Goal: Transaction & Acquisition: Purchase product/service

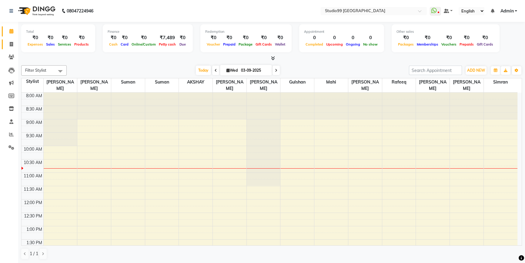
click at [13, 43] on span at bounding box center [11, 44] width 11 height 7
select select "6042"
select select "service"
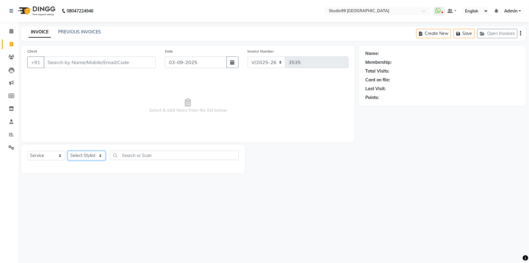
click at [87, 153] on select "Select Stylist Admin AKSHAY [PERSON_NAME] mahi [PERSON_NAME] [PERSON_NAME] [PER…" at bounding box center [87, 155] width 38 height 9
select select "43363"
click at [68, 151] on select "Select Stylist Admin AKSHAY [PERSON_NAME] mahi [PERSON_NAME] [PERSON_NAME] [PER…" at bounding box center [87, 155] width 38 height 9
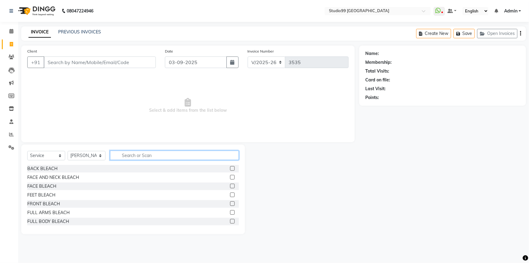
click at [136, 156] on input "text" at bounding box center [174, 154] width 129 height 9
type input "cr"
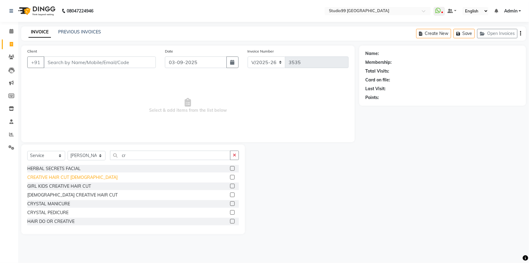
click at [77, 179] on div "CREATIVE HAIR CUT [DEMOGRAPHIC_DATA]" at bounding box center [72, 177] width 90 height 6
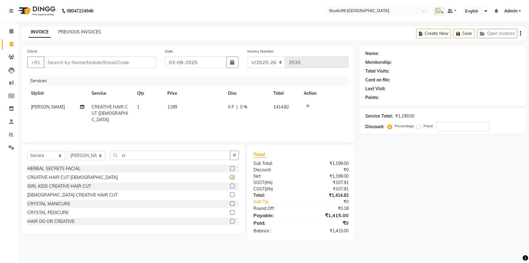
checkbox input "false"
click at [83, 64] on input "Client" at bounding box center [100, 62] width 112 height 12
click at [100, 65] on input "Client" at bounding box center [100, 62] width 112 height 12
type input "7"
type input "0"
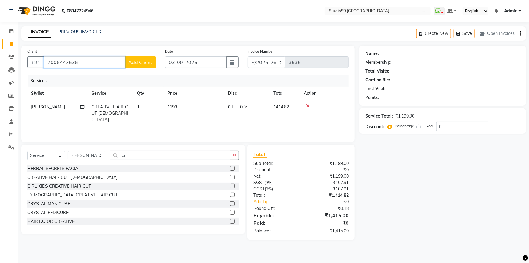
type input "7006447536"
click at [132, 63] on span "Add Client" at bounding box center [140, 62] width 24 height 6
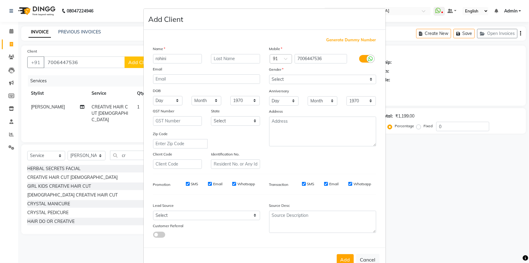
click at [155, 60] on input "rohini" at bounding box center [177, 58] width 49 height 9
type input "Rohini"
click at [279, 80] on select "Select Male Female Other Prefer Not To Say" at bounding box center [322, 79] width 107 height 9
select select "female"
click at [269, 75] on select "Select Male Female Other Prefer Not To Say" at bounding box center [322, 79] width 107 height 9
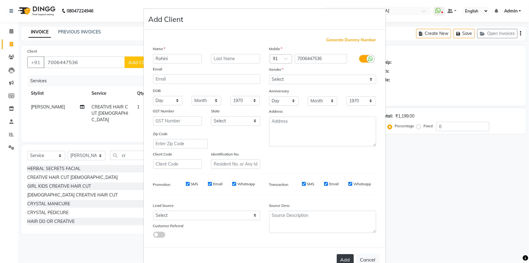
click at [346, 259] on button "Add" at bounding box center [345, 259] width 17 height 11
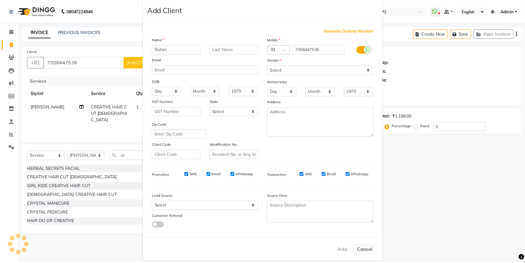
scroll to position [19, 0]
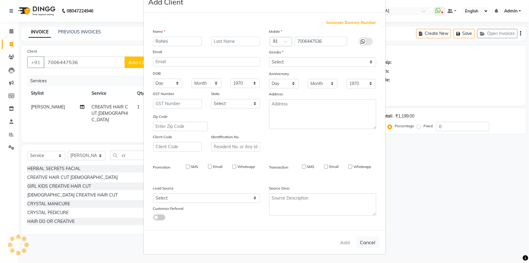
select select
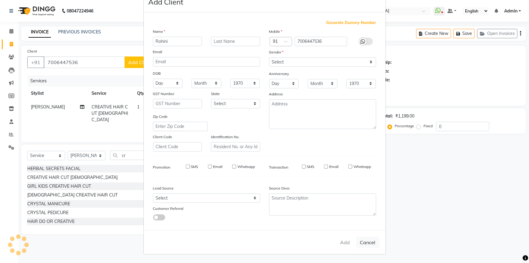
select select
checkbox input "false"
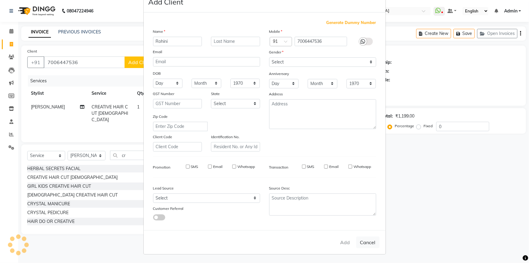
checkbox input "false"
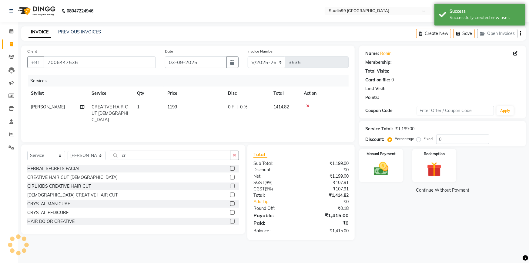
select select "1: Object"
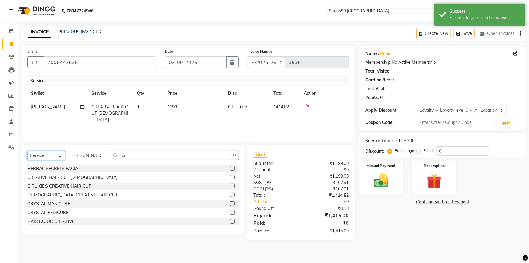
click at [54, 155] on select "Select Service Product Membership Package Voucher Prepaid Gift Card" at bounding box center [46, 155] width 38 height 9
click at [27, 151] on select "Select Service Product Membership Package Voucher Prepaid Gift Card" at bounding box center [46, 155] width 38 height 9
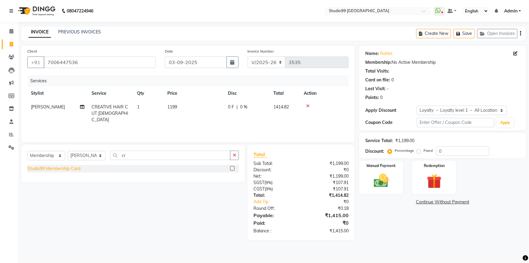
click at [76, 167] on div "Studio99 Membership Card" at bounding box center [53, 168] width 53 height 6
select select "select"
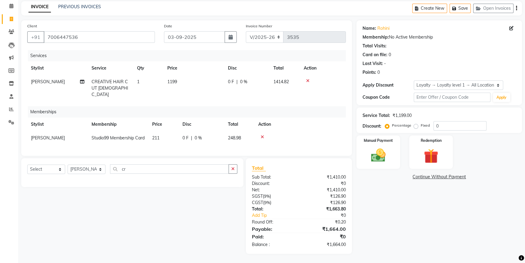
scroll to position [29, 0]
click at [461, 124] on input "0" at bounding box center [460, 125] width 53 height 9
type input "15"
click at [474, 202] on div "Name: Rohini Membership: No Active Membership Total Visits: Card on file: 0 Las…" at bounding box center [442, 136] width 170 height 233
click at [495, 232] on div "Name: Rohini Membership: No Active Membership Total Visits: Card on file: 0 Las…" at bounding box center [442, 136] width 170 height 233
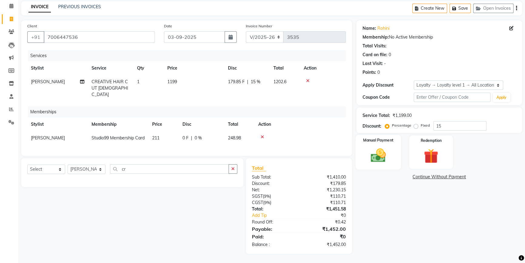
click at [369, 154] on img at bounding box center [378, 155] width 25 height 17
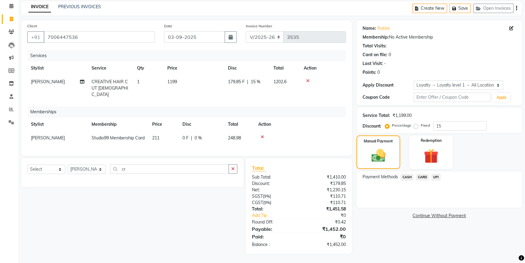
click at [434, 174] on span "UPI" at bounding box center [436, 177] width 9 height 7
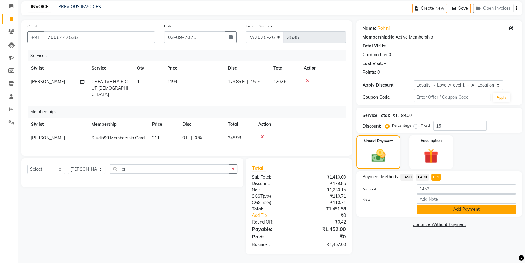
click at [433, 204] on button "Add Payment" at bounding box center [466, 208] width 99 height 9
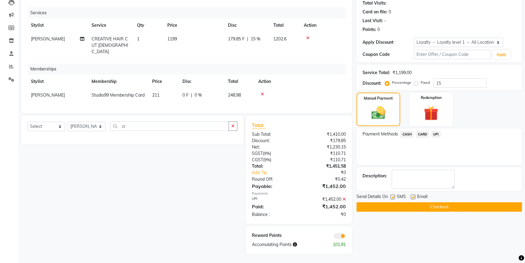
scroll to position [72, 0]
click at [43, 92] on span "[PERSON_NAME]" at bounding box center [48, 94] width 34 height 5
select select "43363"
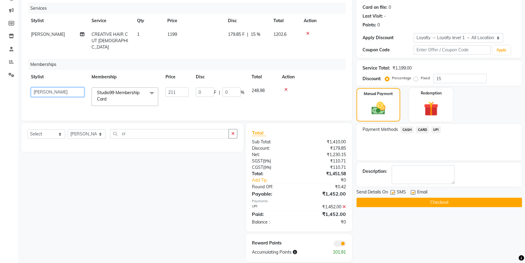
click at [44, 87] on select "Admin AKSHAY AMARJIT Dina GOUTAM Gulshan mahi Nobil Hasan Rafeeq Raj Rima Dey S…" at bounding box center [57, 91] width 53 height 9
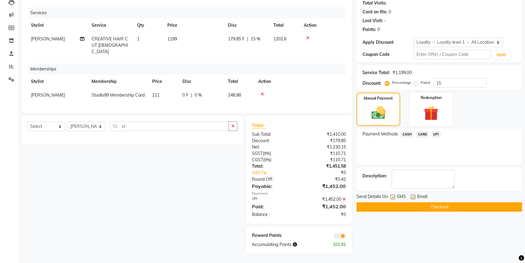
click at [383, 202] on button "Checkout" at bounding box center [440, 206] width 166 height 9
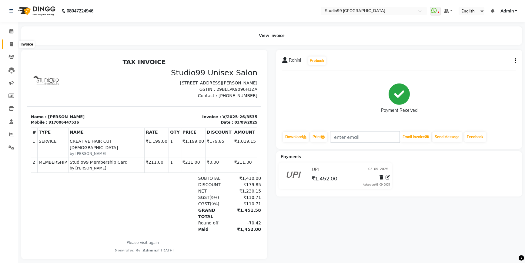
click at [11, 46] on icon at bounding box center [11, 44] width 3 height 5
select select "service"
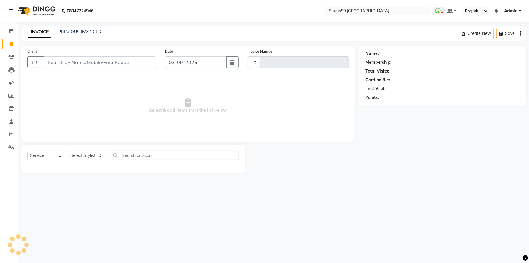
type input "3537"
select select "6042"
click at [83, 63] on input "Client" at bounding box center [100, 62] width 112 height 12
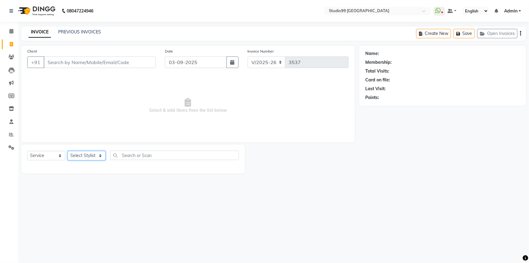
click at [84, 157] on select "Select Stylist Admin AKSHAY [PERSON_NAME] mahi [PERSON_NAME] [PERSON_NAME] [PER…" at bounding box center [87, 155] width 38 height 9
select select "62978"
click at [68, 151] on select "Select Stylist Admin AKSHAY [PERSON_NAME] mahi [PERSON_NAME] [PERSON_NAME] [PER…" at bounding box center [87, 155] width 38 height 9
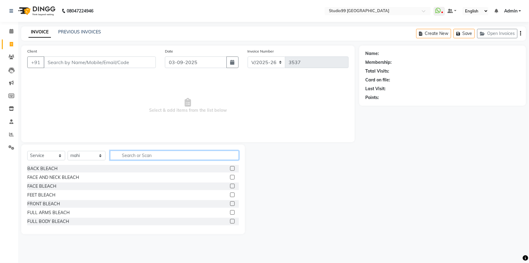
click at [136, 154] on input "text" at bounding box center [174, 154] width 129 height 9
type input "Eye"
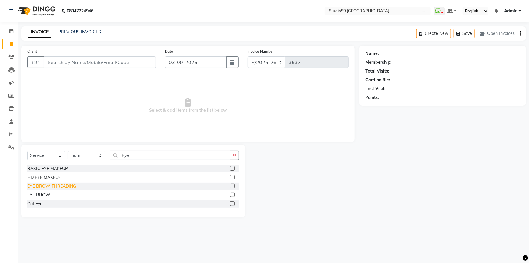
click at [56, 187] on div "EYE BROW THREADING" at bounding box center [51, 186] width 49 height 6
checkbox input "false"
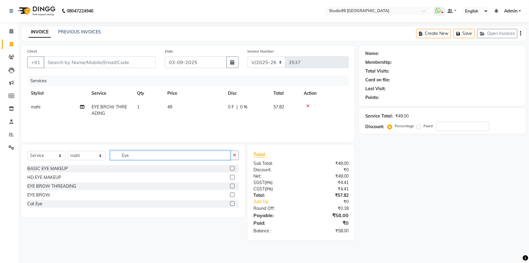
drag, startPoint x: 138, startPoint y: 157, endPoint x: 103, endPoint y: 152, distance: 34.6
click at [103, 153] on div "Select Service Product Membership Package Voucher Prepaid Gift Card Select Styl…" at bounding box center [133, 157] width 212 height 14
type input "upper"
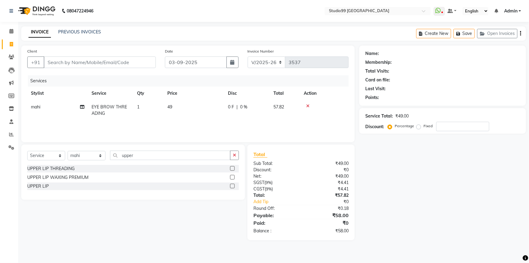
click at [232, 177] on label at bounding box center [232, 177] width 5 height 5
click at [232, 177] on input "checkbox" at bounding box center [232, 177] width 4 height 4
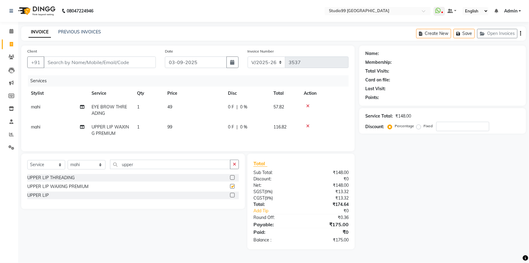
checkbox input "false"
drag, startPoint x: 79, startPoint y: 62, endPoint x: 258, endPoint y: 79, distance: 180.4
click at [85, 66] on input "Client" at bounding box center [100, 62] width 112 height 12
type input "9"
type input "0"
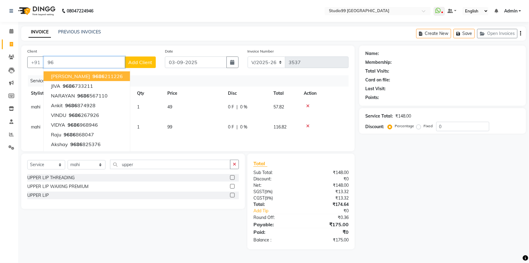
type input "9"
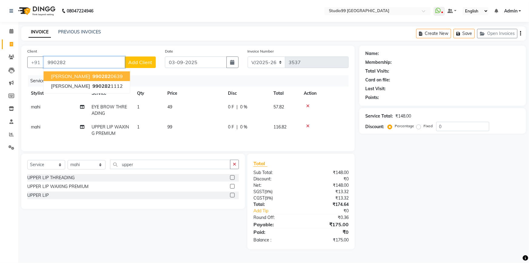
click at [93, 77] on span "990282" at bounding box center [102, 76] width 18 height 6
type input "9902820639"
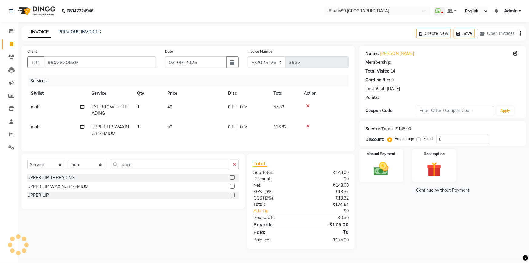
select select "1: Object"
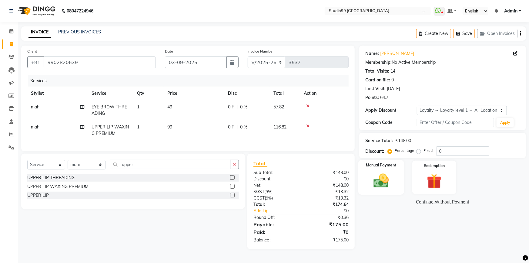
click at [386, 187] on img at bounding box center [381, 181] width 25 height 18
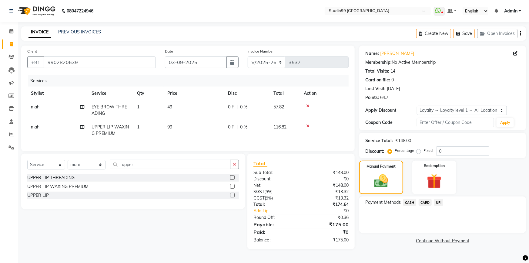
click at [440, 203] on span "UPI" at bounding box center [438, 202] width 9 height 7
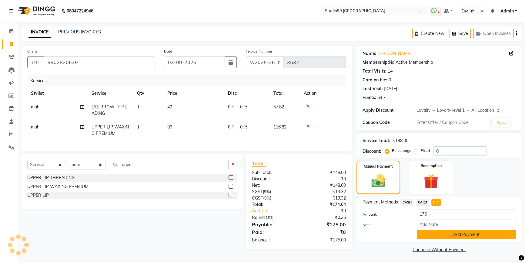
click at [445, 236] on button "Add Payment" at bounding box center [466, 234] width 99 height 9
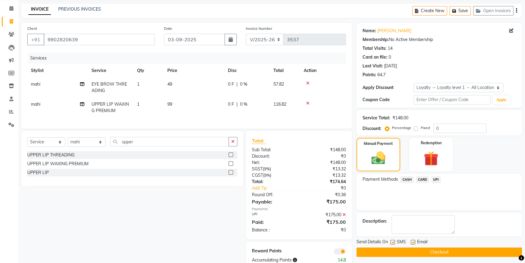
scroll to position [42, 0]
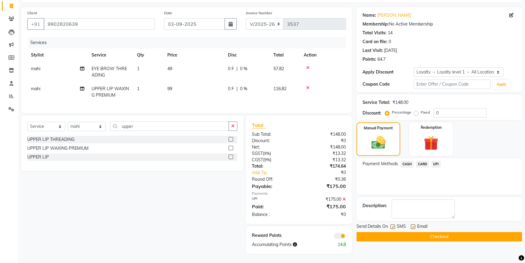
click at [442, 232] on button "Checkout" at bounding box center [440, 236] width 166 height 9
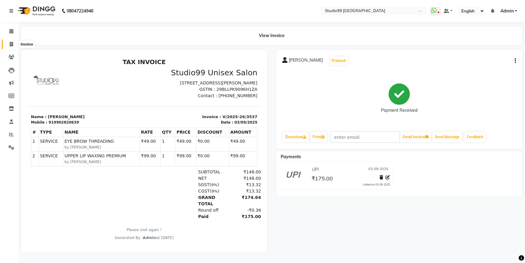
click at [12, 46] on icon at bounding box center [11, 44] width 3 height 5
select select "6042"
select select "service"
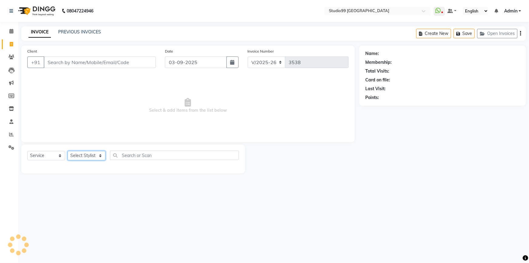
click at [86, 155] on select "Select Stylist Admin AKSHAY [PERSON_NAME] mahi [PERSON_NAME] [PERSON_NAME] [PER…" at bounding box center [87, 155] width 38 height 9
select select "43360"
click at [68, 151] on select "Select Stylist Admin AKSHAY [PERSON_NAME] mahi [PERSON_NAME] [PERSON_NAME] [PER…" at bounding box center [87, 155] width 38 height 9
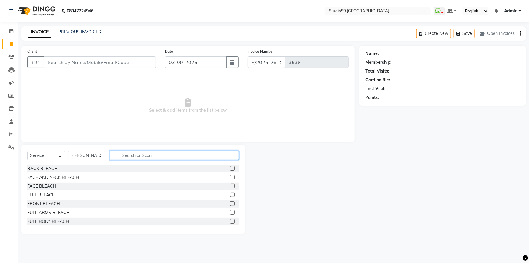
click at [152, 158] on input "text" at bounding box center [174, 154] width 129 height 9
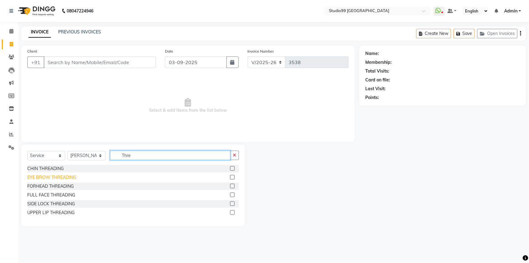
type input "Thre"
click at [60, 179] on div "EYE BROW THREADING" at bounding box center [51, 177] width 49 height 6
checkbox input "false"
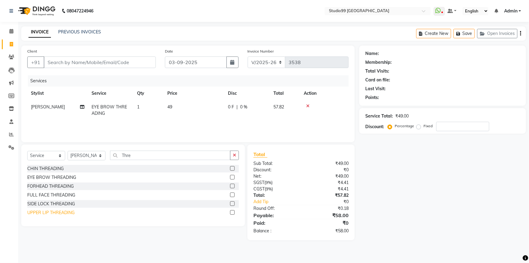
drag, startPoint x: 57, startPoint y: 213, endPoint x: 56, endPoint y: 201, distance: 11.9
click at [57, 213] on div "UPPER LIP THREADING" at bounding box center [50, 212] width 47 height 6
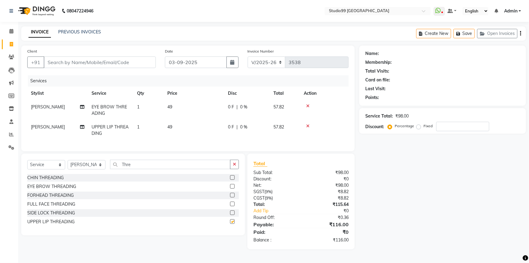
checkbox input "false"
click at [97, 59] on input "Client" at bounding box center [100, 62] width 112 height 12
type input "8"
type input "0"
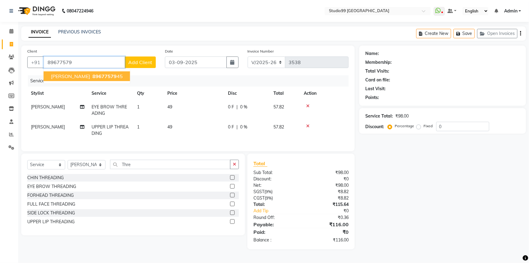
click at [96, 79] on button "ARINDAM 89677579 45" at bounding box center [87, 76] width 86 height 10
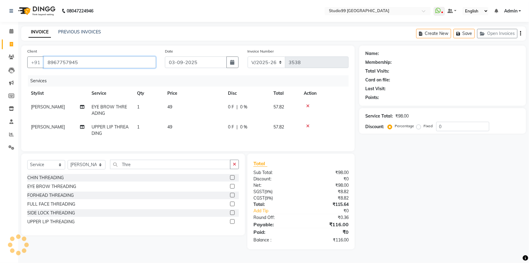
type input "8967757945"
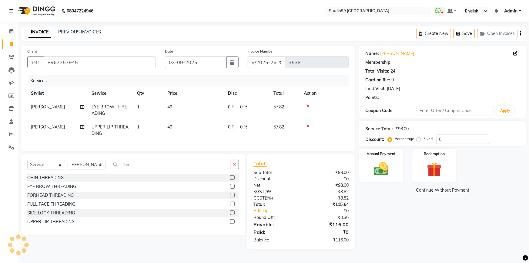
select select "1: Object"
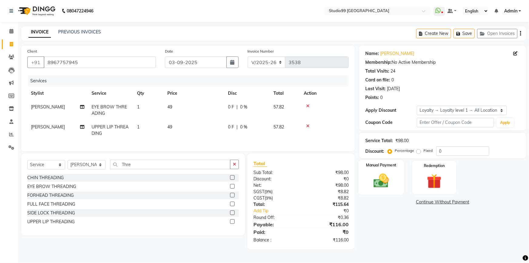
click at [379, 181] on img at bounding box center [381, 181] width 25 height 18
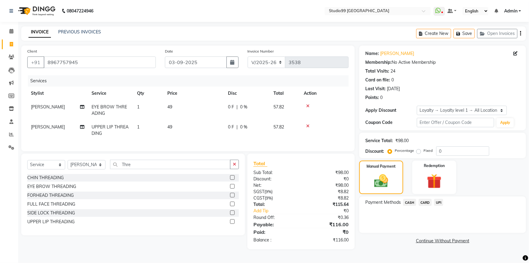
click at [437, 202] on span "UPI" at bounding box center [438, 202] width 9 height 7
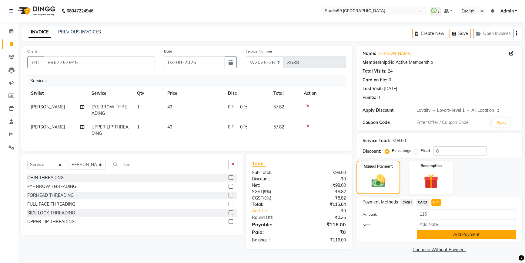
click at [446, 237] on button "Add Payment" at bounding box center [466, 234] width 99 height 9
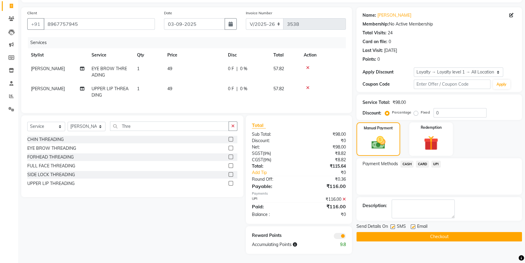
scroll to position [42, 0]
click at [448, 232] on button "Checkout" at bounding box center [440, 236] width 166 height 9
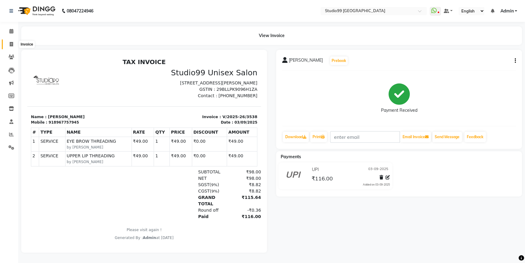
click at [8, 43] on span at bounding box center [11, 44] width 11 height 7
select select "6042"
select select "service"
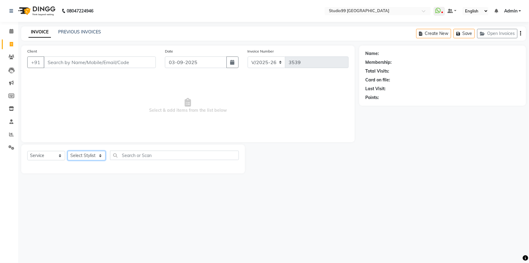
click at [86, 158] on select "Select Stylist Admin AKSHAY [PERSON_NAME] mahi [PERSON_NAME] [PERSON_NAME] [PER…" at bounding box center [87, 155] width 38 height 9
select select "43530"
click at [68, 151] on select "Select Stylist Admin AKSHAY [PERSON_NAME] mahi [PERSON_NAME] [PERSON_NAME] [PER…" at bounding box center [87, 155] width 38 height 9
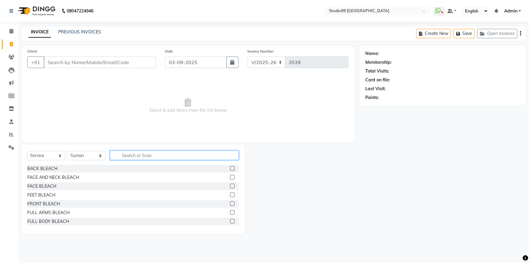
click at [127, 153] on input "text" at bounding box center [174, 154] width 129 height 9
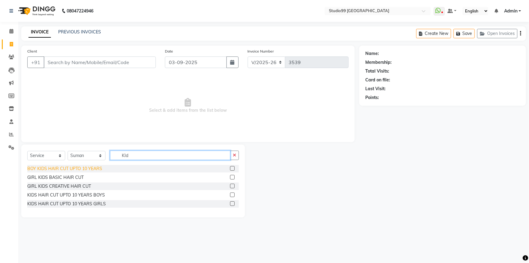
type input "KId"
click at [84, 168] on div "BOY KIDS HAIR CUT UPTO 10 YEARS" at bounding box center [64, 168] width 75 height 6
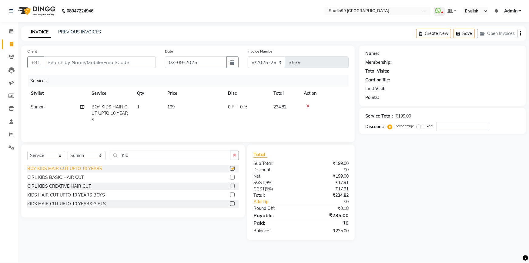
checkbox input "false"
click at [106, 65] on input "Client" at bounding box center [100, 62] width 112 height 12
type input "9"
type input "0"
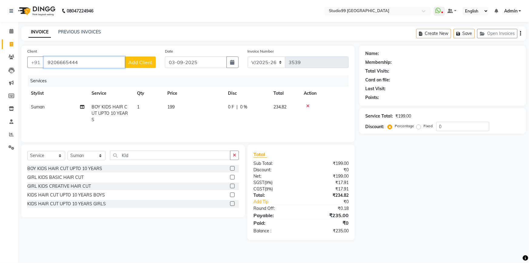
type input "9206665444"
click at [136, 62] on span "Add Client" at bounding box center [140, 62] width 24 height 6
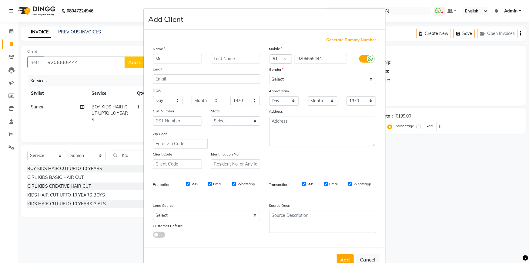
type input "Mr"
type input "Sandeep"
click at [292, 77] on select "Select Male Female Other Prefer Not To Say" at bounding box center [322, 79] width 107 height 9
select select "male"
click at [269, 75] on select "Select Male Female Other Prefer Not To Say" at bounding box center [322, 79] width 107 height 9
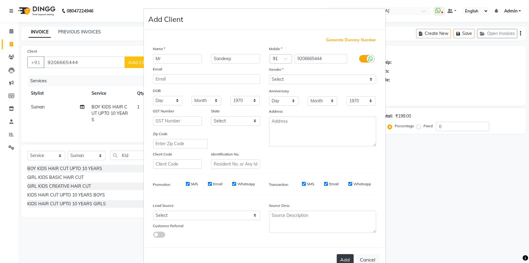
click at [343, 259] on button "Add" at bounding box center [345, 259] width 17 height 11
select select
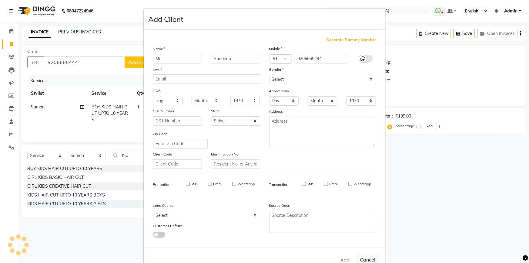
select select
checkbox input "false"
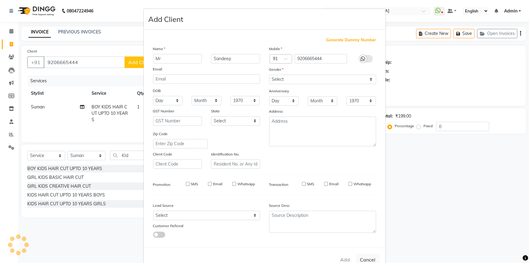
checkbox input "false"
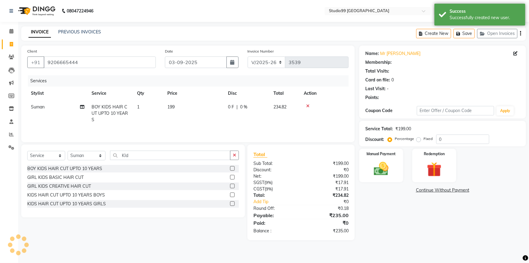
select select "1: Object"
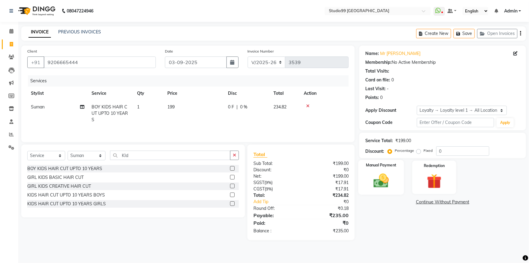
click at [389, 185] on img at bounding box center [381, 181] width 25 height 18
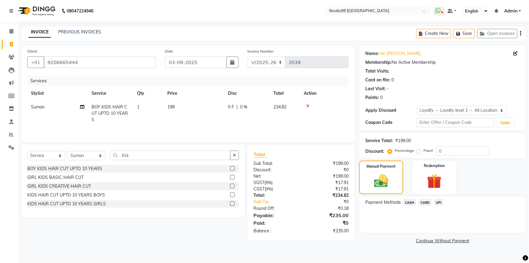
click at [438, 202] on span "UPI" at bounding box center [438, 202] width 9 height 7
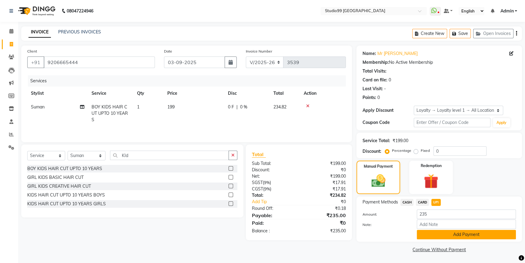
click at [431, 237] on button "Add Payment" at bounding box center [466, 234] width 99 height 9
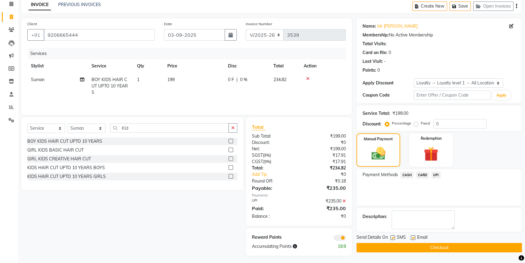
scroll to position [29, 0]
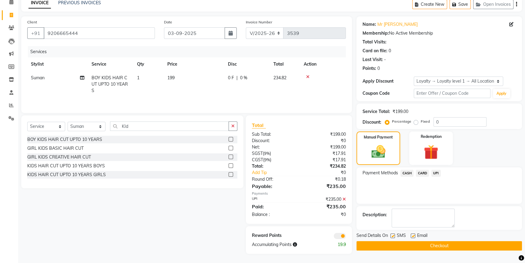
click at [432, 245] on button "Checkout" at bounding box center [440, 245] width 166 height 9
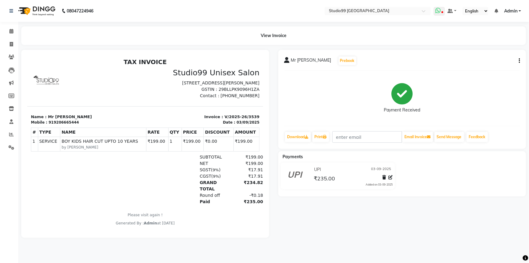
click at [443, 12] on icon at bounding box center [443, 12] width 2 height 3
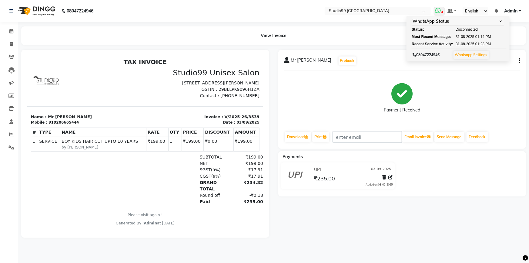
click at [467, 32] on ul "Status: Disconnected Most Recent Message: 31-08-2025 01:14 PM Recent Service Ac…" at bounding box center [458, 37] width 93 height 20
click at [503, 21] on span "✕" at bounding box center [500, 21] width 5 height 5
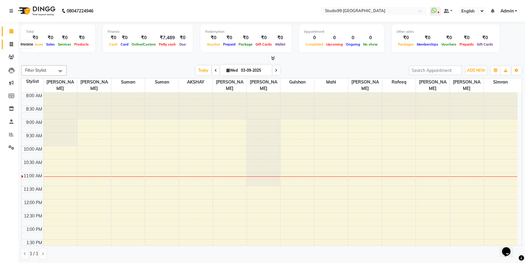
click at [8, 46] on span at bounding box center [11, 44] width 11 height 7
select select "6042"
select select "service"
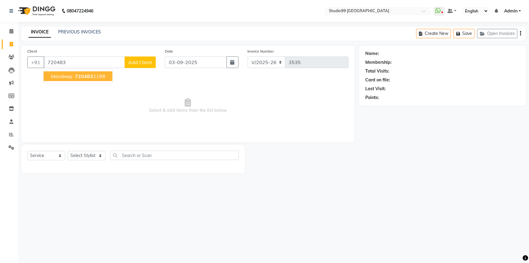
click at [88, 78] on span "720483" at bounding box center [84, 76] width 18 height 6
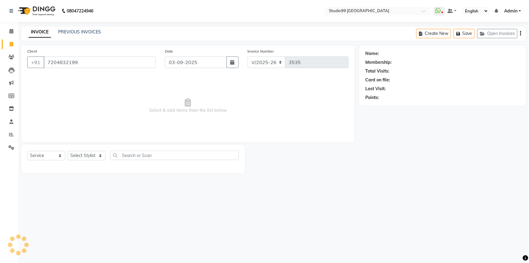
type input "7204832199"
select select "2: Object"
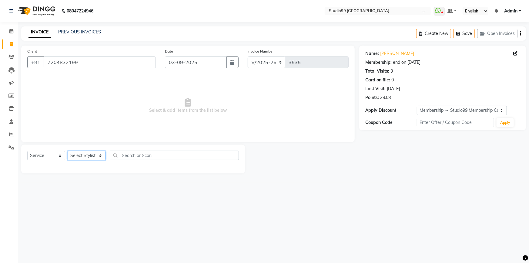
drag, startPoint x: 88, startPoint y: 158, endPoint x: 89, endPoint y: 154, distance: 3.8
click at [89, 154] on select "Select Stylist Admin AKSHAY [PERSON_NAME] mahi [PERSON_NAME] [PERSON_NAME] [PER…" at bounding box center [87, 155] width 38 height 9
select select "43363"
click at [68, 151] on select "Select Stylist Admin AKSHAY [PERSON_NAME] mahi [PERSON_NAME] [PERSON_NAME] [PER…" at bounding box center [87, 155] width 38 height 9
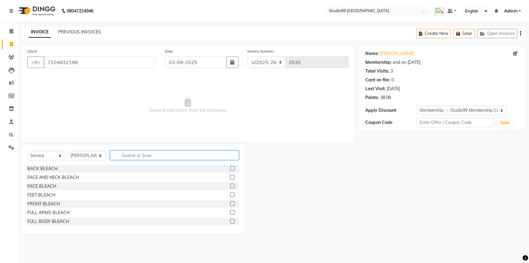
click at [123, 154] on input "text" at bounding box center [174, 154] width 129 height 9
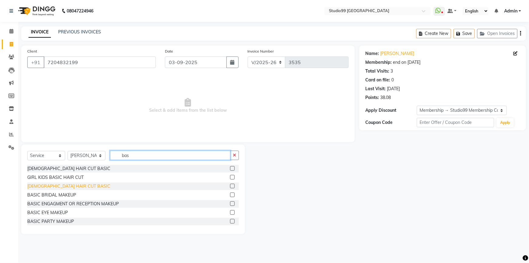
type input "bas"
click at [43, 184] on div "[DEMOGRAPHIC_DATA] HAIR CUT BASIC" at bounding box center [68, 186] width 83 height 6
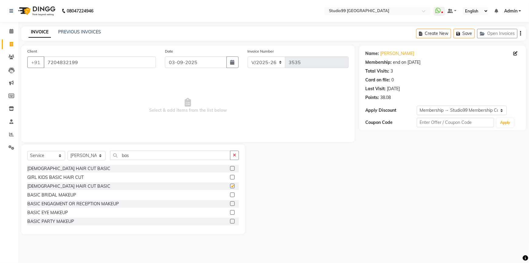
checkbox input "false"
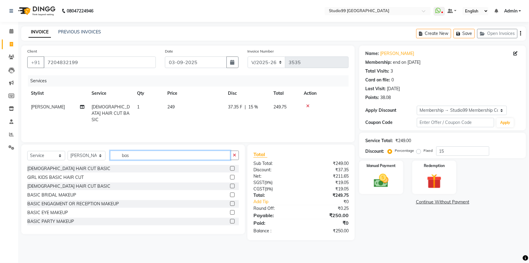
click at [162, 154] on input "bas" at bounding box center [170, 154] width 120 height 9
click at [96, 155] on select "Select Stylist Admin AKSHAY [PERSON_NAME] mahi [PERSON_NAME] [PERSON_NAME] [PER…" at bounding box center [87, 155] width 38 height 9
select select "52201"
click at [68, 151] on select "Select Stylist Admin AKSHAY [PERSON_NAME] mahi [PERSON_NAME] [PERSON_NAME] [PER…" at bounding box center [87, 155] width 38 height 9
click at [145, 154] on input "bas" at bounding box center [170, 154] width 120 height 9
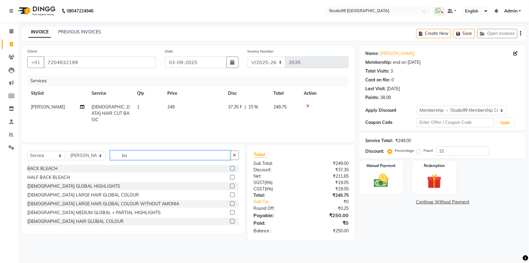
type input "b"
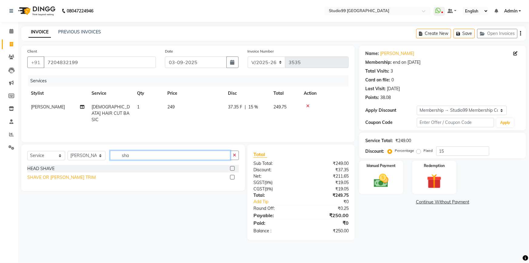
type input "sha"
click at [37, 177] on div "SHAVE OR [PERSON_NAME] TRIM" at bounding box center [61, 177] width 69 height 6
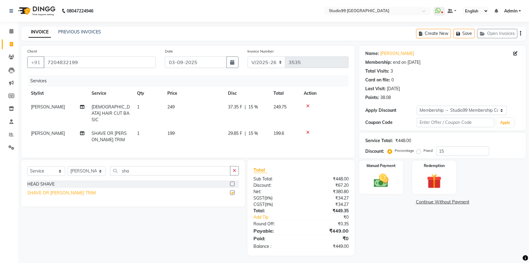
checkbox input "false"
click at [399, 179] on div "Manual Payment" at bounding box center [382, 177] width 46 height 35
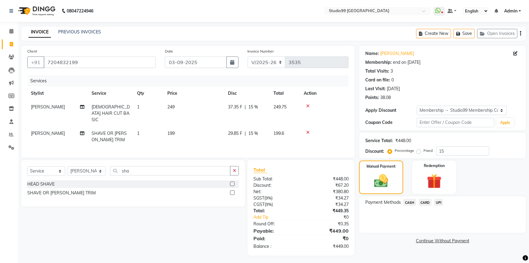
click at [435, 200] on span "UPI" at bounding box center [438, 202] width 9 height 7
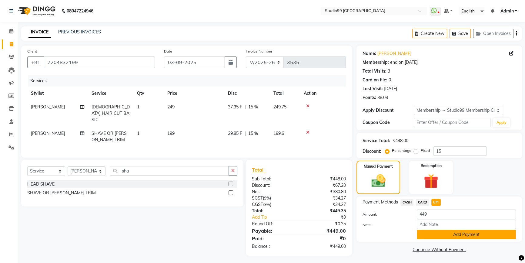
click at [438, 234] on button "Add Payment" at bounding box center [466, 234] width 99 height 9
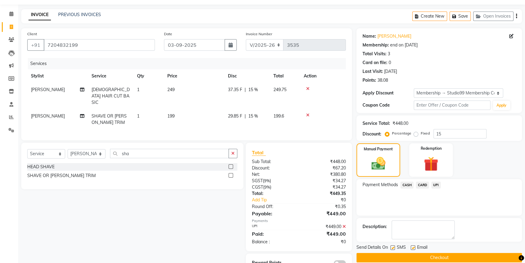
scroll to position [34, 0]
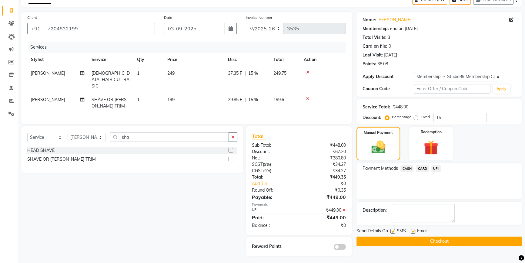
click at [429, 241] on button "Checkout" at bounding box center [440, 240] width 166 height 9
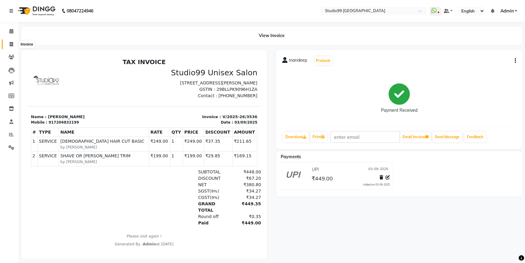
click at [10, 41] on span at bounding box center [11, 44] width 11 height 7
select select "6042"
select select "service"
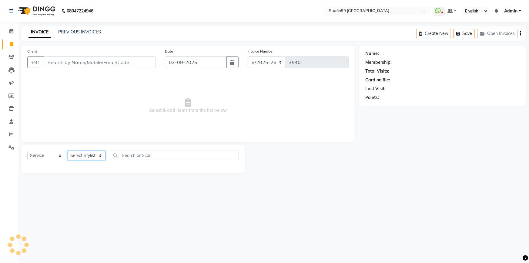
click at [78, 158] on select "Select Stylist" at bounding box center [87, 155] width 38 height 9
select select "43361"
click at [68, 151] on select "Select Stylist Admin AKSHAY [PERSON_NAME] mahi [PERSON_NAME] [PERSON_NAME] [PER…" at bounding box center [87, 155] width 38 height 9
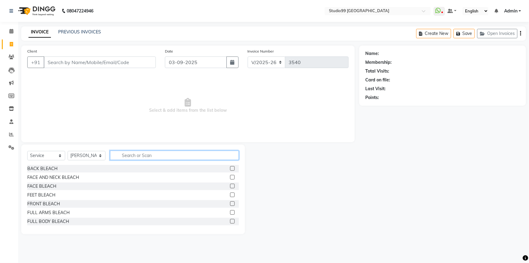
click at [134, 159] on input "text" at bounding box center [174, 154] width 129 height 9
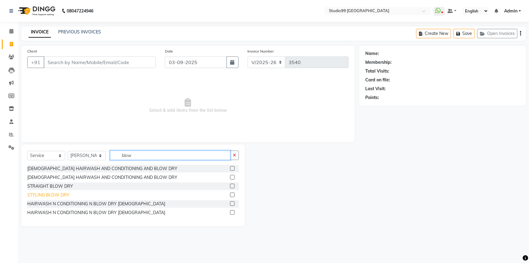
type input "blow"
click at [49, 195] on div "STYLING BLOW DRY" at bounding box center [48, 195] width 42 height 6
checkbox input "false"
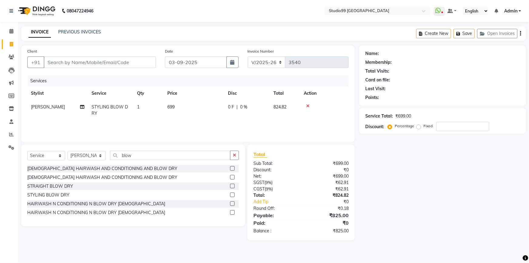
click at [182, 104] on td "699" at bounding box center [194, 110] width 61 height 20
select select "43361"
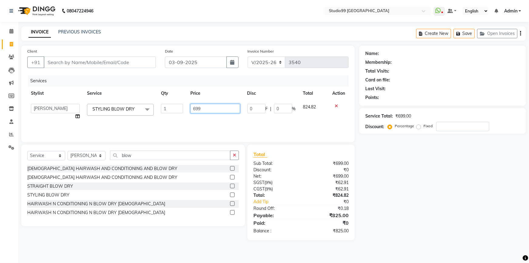
click at [208, 108] on input "699" at bounding box center [214, 108] width 49 height 9
type input "499"
drag, startPoint x: 204, startPoint y: 118, endPoint x: 101, endPoint y: 76, distance: 111.0
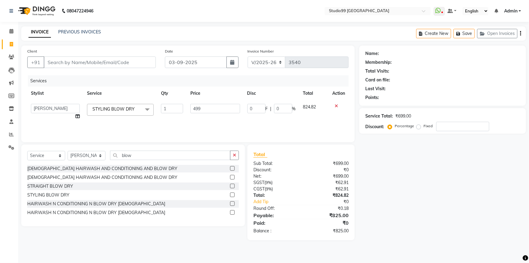
click at [204, 118] on td "499" at bounding box center [215, 111] width 57 height 23
select select "43361"
click at [75, 60] on input "Client" at bounding box center [100, 62] width 112 height 12
type input "7"
type input "0"
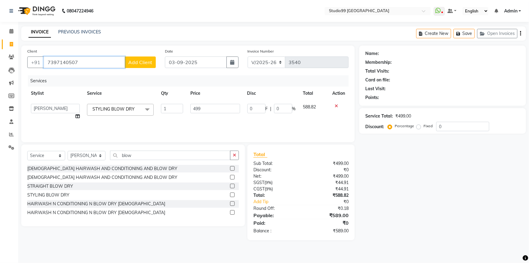
type input "7397140507"
click at [148, 61] on span "Add Client" at bounding box center [140, 62] width 24 height 6
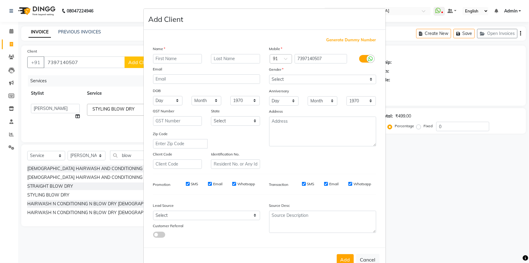
click at [190, 55] on input "text" at bounding box center [177, 58] width 49 height 9
click at [187, 58] on input "text" at bounding box center [177, 58] width 49 height 9
click at [172, 57] on input "akaNSHA" at bounding box center [177, 58] width 49 height 9
type input "a"
type input "Akansha"
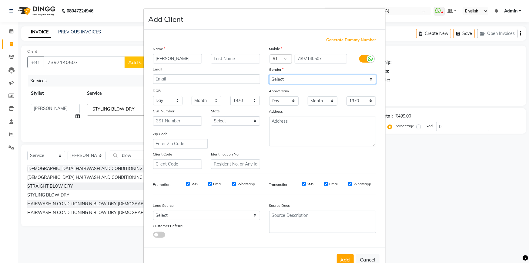
click at [298, 79] on select "Select Male Female Other Prefer Not To Say" at bounding box center [322, 79] width 107 height 9
select select "female"
click at [269, 75] on select "Select Male Female Other Prefer Not To Say" at bounding box center [322, 79] width 107 height 9
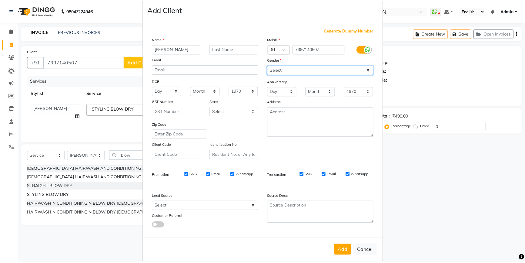
scroll to position [19, 0]
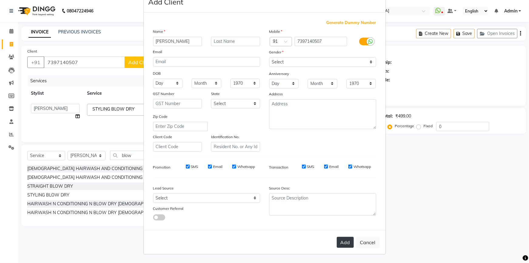
click at [343, 241] on button "Add" at bounding box center [345, 242] width 17 height 11
select select
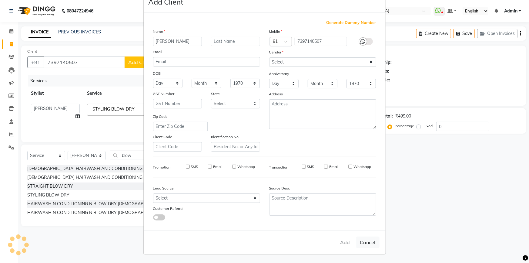
select select
checkbox input "false"
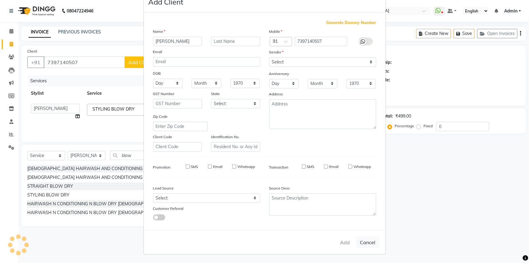
checkbox input "false"
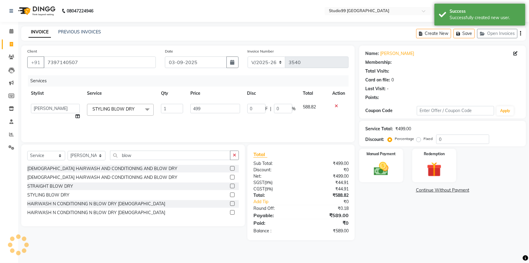
select select "1: Object"
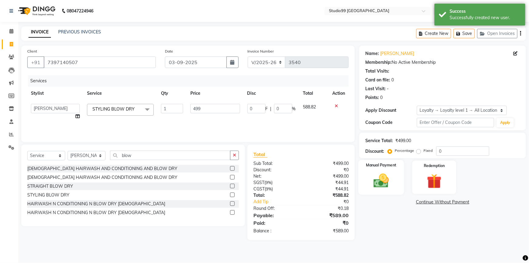
click at [379, 180] on img at bounding box center [381, 181] width 25 height 18
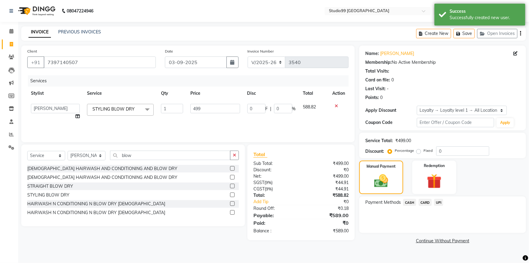
click at [440, 202] on span "UPI" at bounding box center [438, 202] width 9 height 7
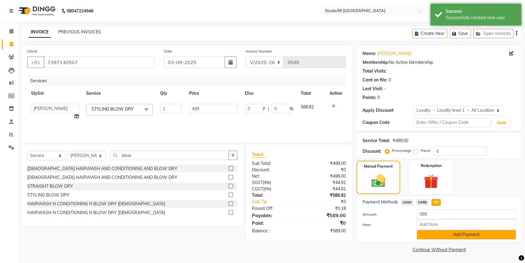
click at [440, 235] on button "Add Payment" at bounding box center [466, 234] width 99 height 9
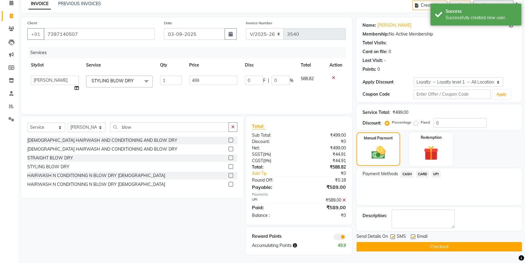
scroll to position [29, 0]
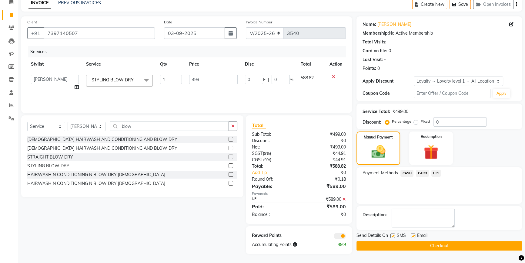
click at [424, 243] on button "Checkout" at bounding box center [440, 245] width 166 height 9
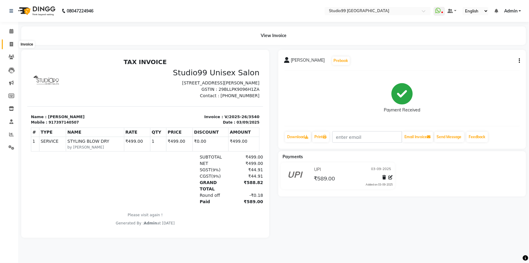
click at [11, 45] on icon at bounding box center [11, 44] width 3 height 5
select select "service"
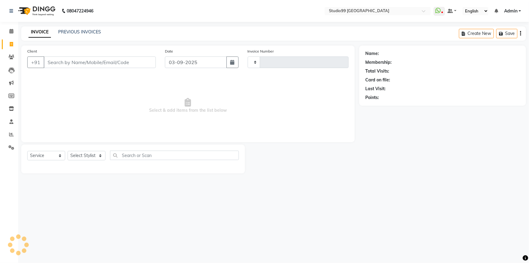
type input "3541"
select select "6042"
click at [91, 156] on select "Select Stylist Admin AKSHAY [PERSON_NAME] mahi [PERSON_NAME] [PERSON_NAME] [PER…" at bounding box center [87, 155] width 38 height 9
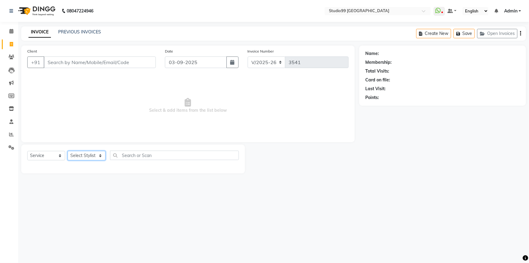
select select "43363"
click at [68, 151] on select "Select Stylist Admin AKSHAY [PERSON_NAME] mahi [PERSON_NAME] [PERSON_NAME] [PER…" at bounding box center [87, 155] width 38 height 9
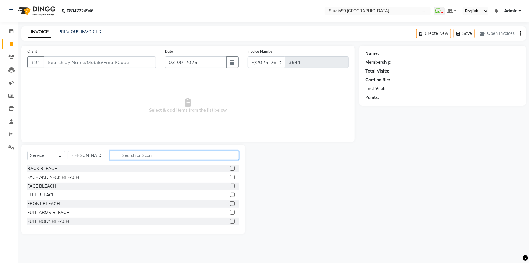
click at [140, 155] on input "text" at bounding box center [174, 154] width 129 height 9
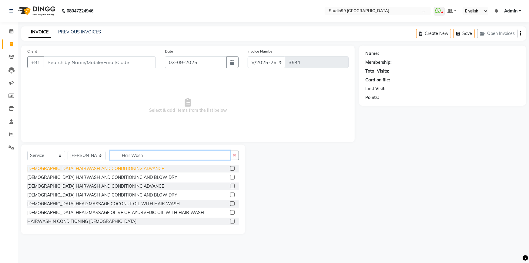
type input "Hair Wash"
click at [103, 171] on div "[DEMOGRAPHIC_DATA] HAIRWASH AND CONDITIONING ADVANCE" at bounding box center [95, 168] width 137 height 6
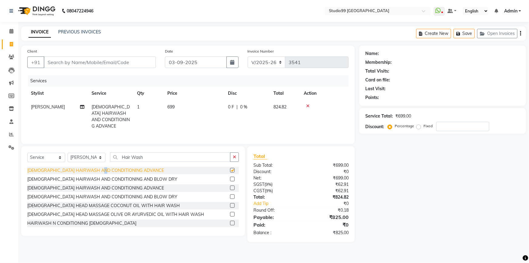
checkbox input "false"
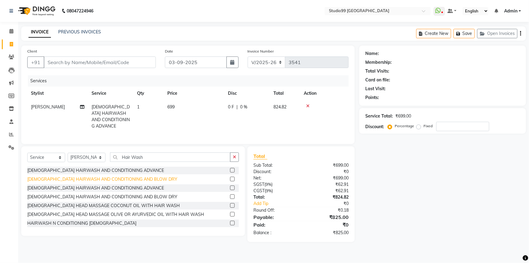
click at [127, 178] on div "[DEMOGRAPHIC_DATA] HAIRWASH AND CONDITIONING AND BLOW DRY" at bounding box center [102, 179] width 150 height 6
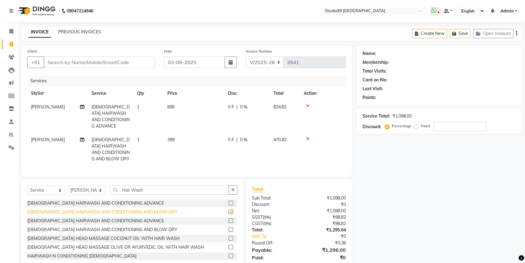
checkbox input "false"
click at [308, 106] on icon at bounding box center [307, 106] width 3 height 4
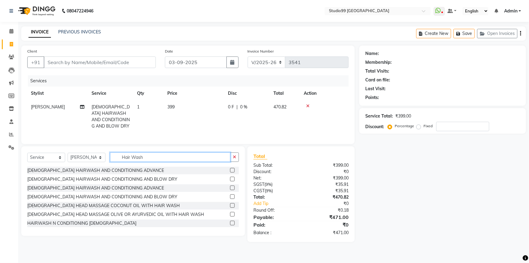
drag, startPoint x: 161, startPoint y: 161, endPoint x: 111, endPoint y: 159, distance: 50.7
click at [111, 160] on input "Hair Wash" at bounding box center [170, 156] width 120 height 9
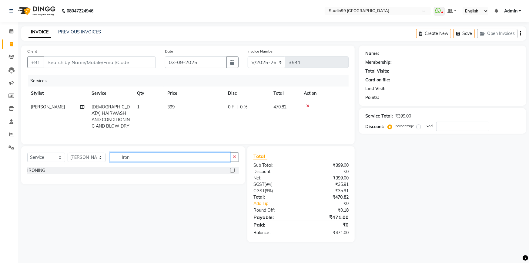
type input "Iron"
click at [233, 172] on label at bounding box center [232, 170] width 5 height 5
click at [233, 172] on input "checkbox" at bounding box center [232, 170] width 4 height 4
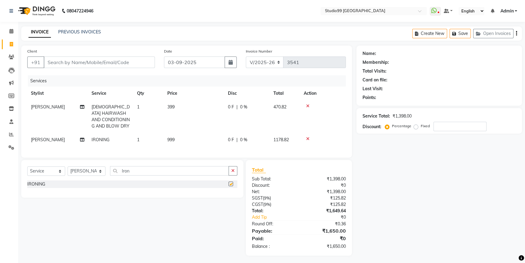
checkbox input "false"
click at [86, 176] on select "Select Stylist Admin AKSHAY [PERSON_NAME] mahi [PERSON_NAME] [PERSON_NAME] [PER…" at bounding box center [87, 170] width 38 height 9
select select "52186"
click at [68, 170] on select "Select Stylist Admin AKSHAY [PERSON_NAME] mahi [PERSON_NAME] [PERSON_NAME] [PER…" at bounding box center [87, 170] width 38 height 9
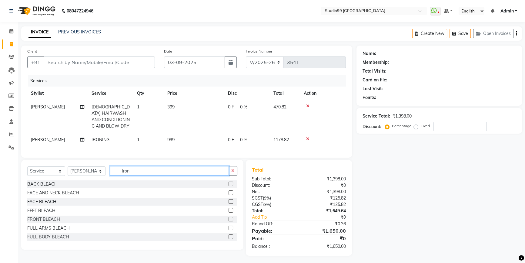
drag, startPoint x: 135, startPoint y: 174, endPoint x: 111, endPoint y: 171, distance: 24.8
click at [110, 174] on input "Iron" at bounding box center [169, 170] width 119 height 9
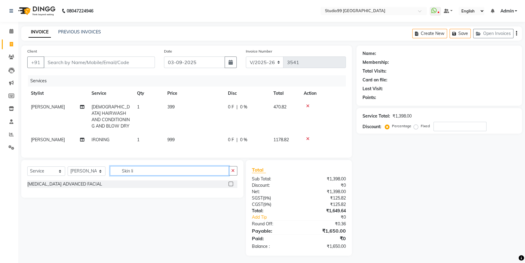
type input "Skin li"
click at [232, 186] on label at bounding box center [231, 183] width 5 height 5
click at [232, 186] on input "checkbox" at bounding box center [231, 184] width 4 height 4
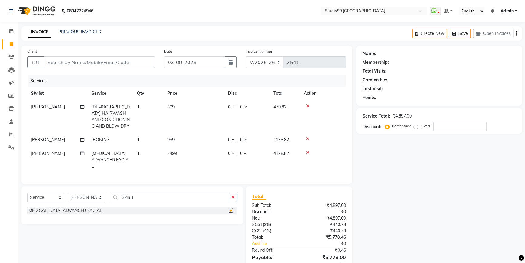
checkbox input "false"
click at [99, 63] on input "Client" at bounding box center [99, 62] width 111 height 12
type input "9"
type input "0"
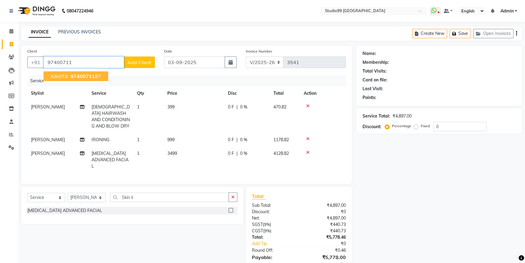
click at [84, 75] on span "97400711" at bounding box center [83, 76] width 24 height 6
type input "9740071187"
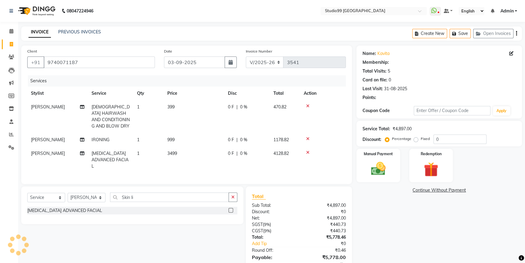
type input "15"
select select "2: Object"
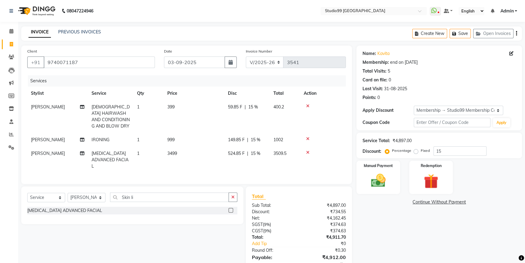
scroll to position [32, 0]
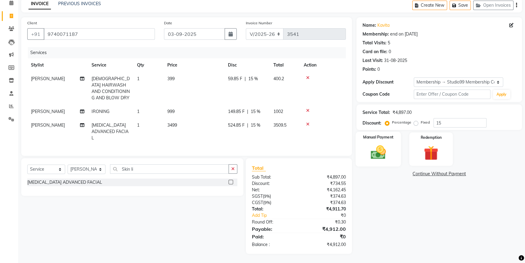
click at [372, 135] on label "Manual Payment" at bounding box center [378, 137] width 30 height 6
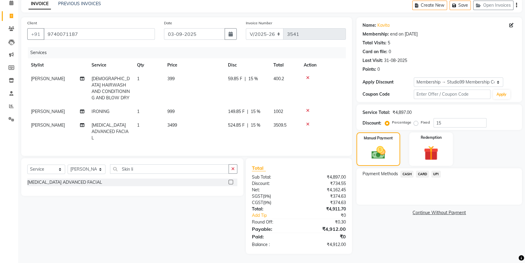
click at [437, 170] on span "UPI" at bounding box center [436, 173] width 9 height 7
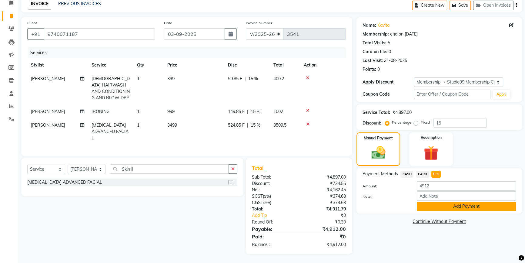
click at [434, 201] on button "Add Payment" at bounding box center [466, 205] width 99 height 9
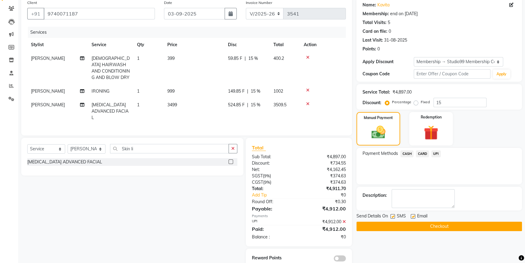
scroll to position [67, 0]
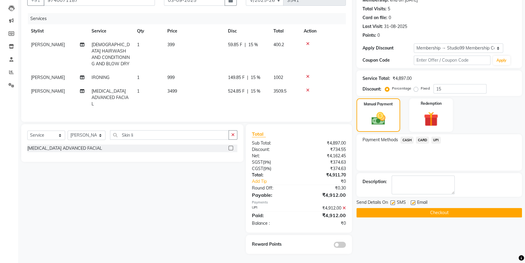
click at [436, 208] on button "Checkout" at bounding box center [440, 212] width 166 height 9
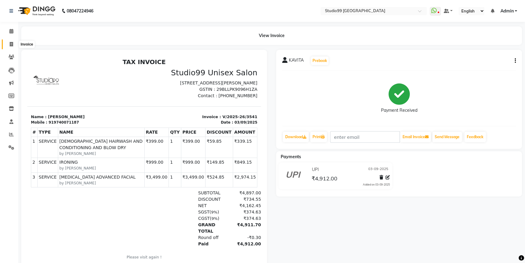
click at [12, 46] on icon at bounding box center [11, 44] width 3 height 5
select select "service"
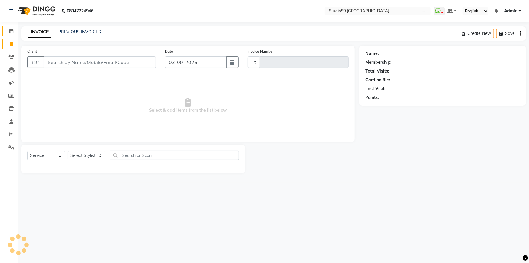
type input "3542"
select select "6042"
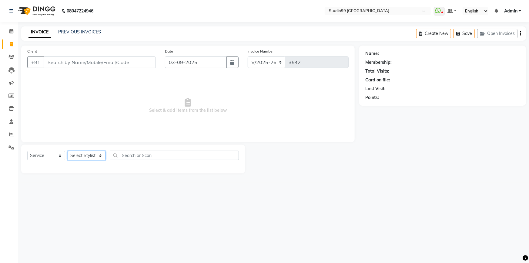
click at [83, 154] on select "Select Stylist Admin AKSHAY [PERSON_NAME] mahi [PERSON_NAME] [PERSON_NAME] [PER…" at bounding box center [87, 155] width 38 height 9
select select "62978"
click at [68, 151] on select "Select Stylist Admin AKSHAY [PERSON_NAME] mahi [PERSON_NAME] [PERSON_NAME] [PER…" at bounding box center [87, 155] width 38 height 9
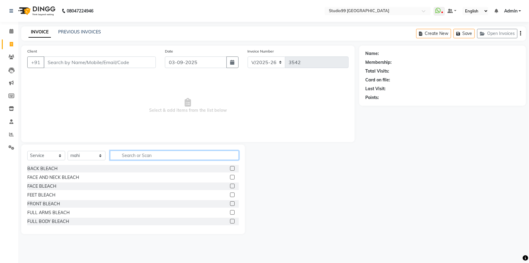
click at [125, 154] on input "text" at bounding box center [174, 154] width 129 height 9
type input "3"
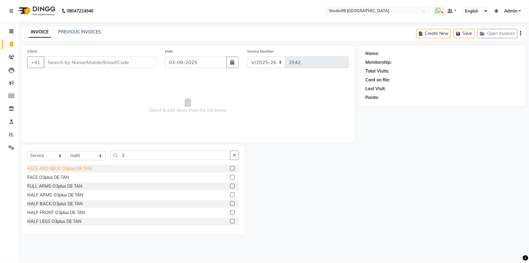
click at [74, 167] on div "FACE AND NECK O3plus DE TAN" at bounding box center [59, 168] width 64 height 6
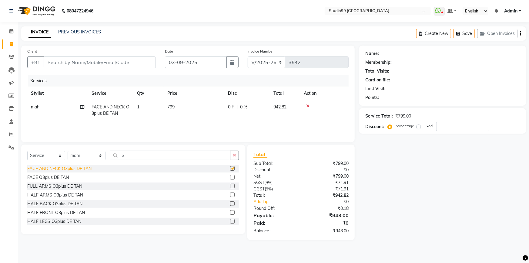
checkbox input "false"
drag, startPoint x: 130, startPoint y: 153, endPoint x: 117, endPoint y: 153, distance: 12.7
click at [117, 153] on input "3" at bounding box center [170, 154] width 120 height 9
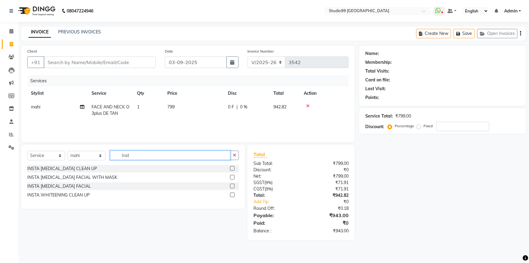
type input "Inst"
click at [233, 169] on label at bounding box center [232, 168] width 5 height 5
click at [233, 169] on input "checkbox" at bounding box center [232, 169] width 4 height 4
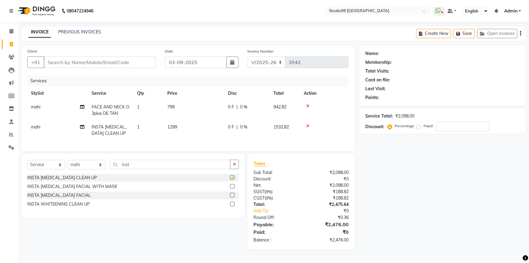
checkbox input "false"
click at [109, 59] on input "Client" at bounding box center [100, 62] width 112 height 12
type input "7"
type input "0"
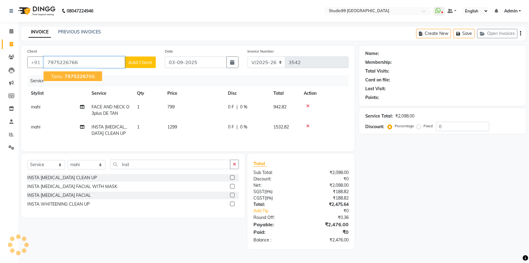
type input "7975226766"
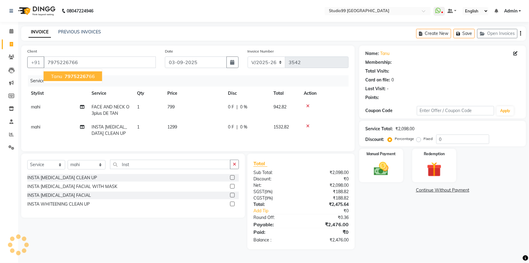
select select "1: Object"
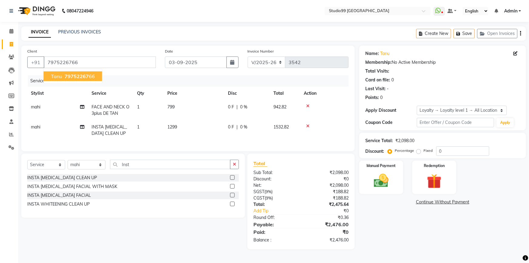
click at [71, 79] on span "79752267" at bounding box center [77, 76] width 24 height 6
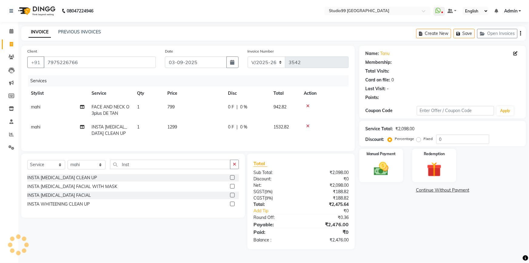
select select "1: Object"
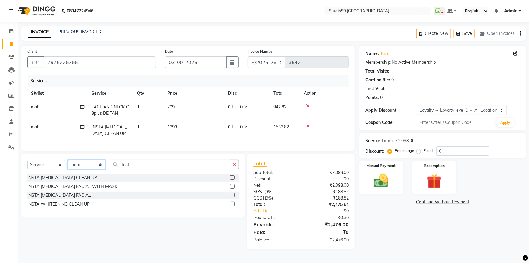
click at [73, 169] on select "Select Stylist Admin AKSHAY [PERSON_NAME] mahi [PERSON_NAME] [PERSON_NAME] [PER…" at bounding box center [87, 164] width 38 height 9
select select "43363"
click at [68, 164] on select "Select Stylist Admin AKSHAY [PERSON_NAME] mahi [PERSON_NAME] [PERSON_NAME] [PER…" at bounding box center [87, 164] width 38 height 9
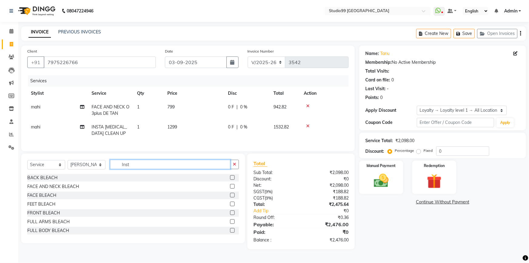
drag, startPoint x: 139, startPoint y: 171, endPoint x: 103, endPoint y: 161, distance: 37.5
click at [103, 163] on div "Select Service Product Membership Package Voucher Prepaid Gift Card Select Styl…" at bounding box center [133, 197] width 224 height 89
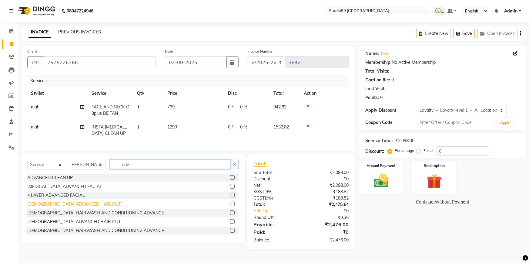
type input "adv"
click at [85, 206] on div "[DEMOGRAPHIC_DATA] ADVANCED HAIR CUT" at bounding box center [73, 204] width 93 height 6
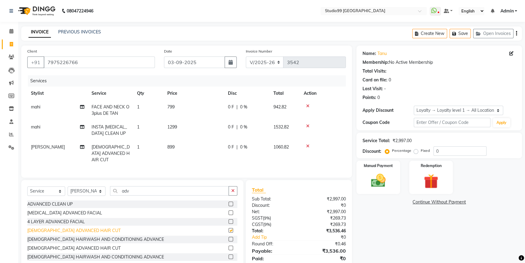
checkbox input "false"
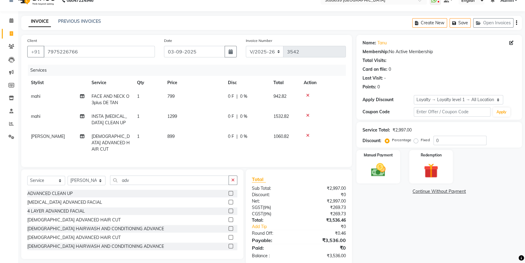
scroll to position [20, 0]
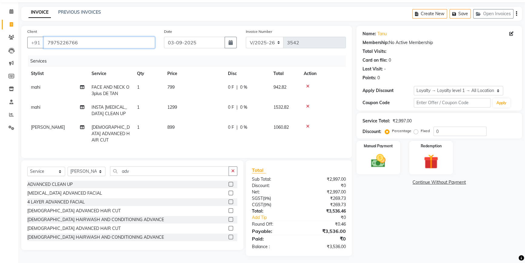
drag, startPoint x: 56, startPoint y: 44, endPoint x: 95, endPoint y: 46, distance: 38.6
click at [95, 46] on input "7975226766" at bounding box center [99, 43] width 111 height 12
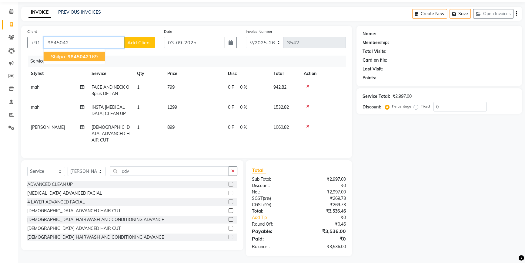
click at [92, 54] on ngb-highlight "9845042 169" at bounding box center [82, 56] width 32 height 6
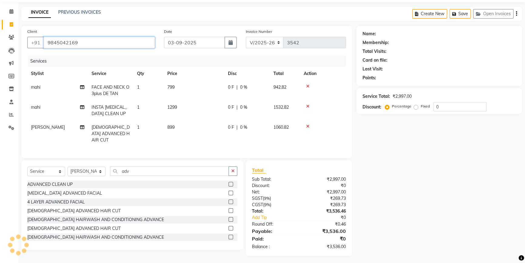
type input "9845042169"
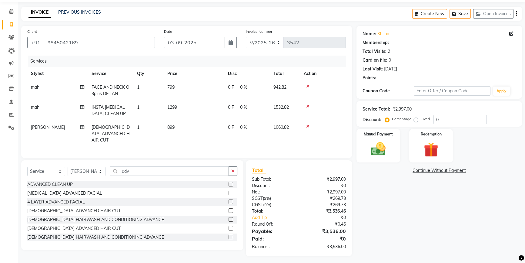
select select "1: Object"
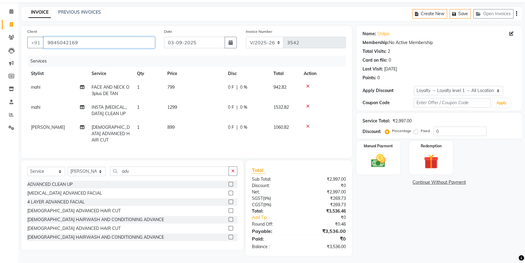
drag, startPoint x: 49, startPoint y: 42, endPoint x: 91, endPoint y: 44, distance: 42.2
click at [85, 44] on input "9845042169" at bounding box center [99, 43] width 111 height 12
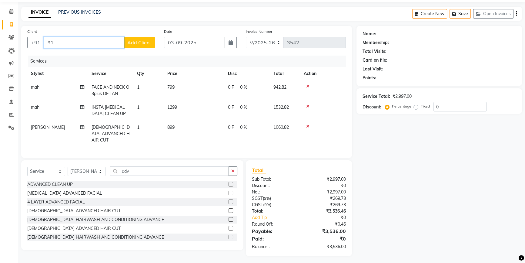
type input "9"
paste input "7975226766"
type input "7975226766"
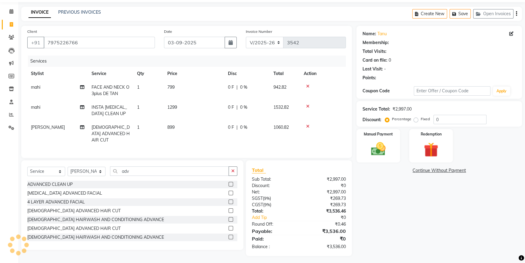
select select "1: Object"
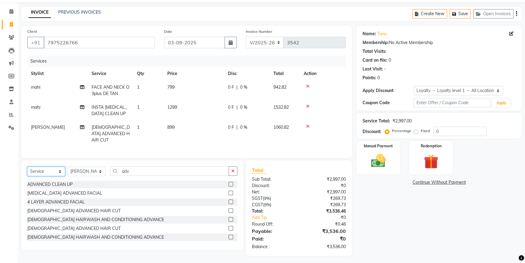
click at [51, 167] on select "Select Service Product Membership Package Voucher Prepaid Gift Card" at bounding box center [46, 171] width 38 height 9
select select "membership"
click at [27, 167] on select "Select Service Product Membership Package Voucher Prepaid Gift Card" at bounding box center [46, 171] width 38 height 9
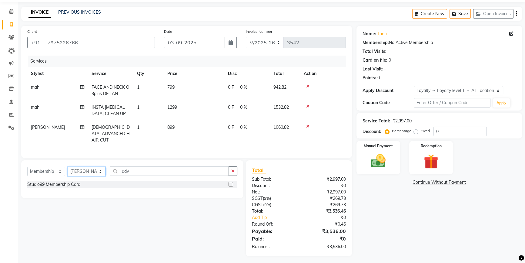
click at [86, 167] on select "Select Stylist Admin AKSHAY [PERSON_NAME] mahi [PERSON_NAME] [PERSON_NAME] [PER…" at bounding box center [87, 171] width 38 height 9
select select "43358"
click at [68, 167] on select "Select Stylist Admin AKSHAY [PERSON_NAME] mahi [PERSON_NAME] [PERSON_NAME] [PER…" at bounding box center [87, 171] width 38 height 9
click at [230, 182] on label at bounding box center [231, 184] width 5 height 5
click at [230, 182] on input "checkbox" at bounding box center [231, 184] width 4 height 4
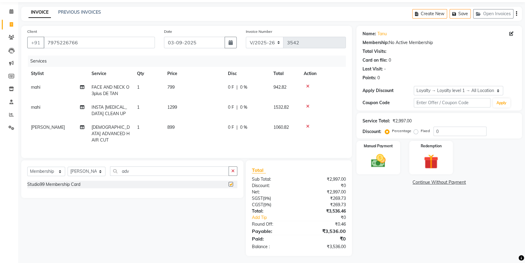
select select "select"
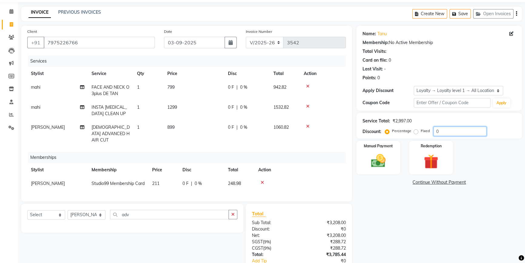
drag, startPoint x: 442, startPoint y: 132, endPoint x: 411, endPoint y: 129, distance: 30.8
click at [411, 128] on div "Percentage Fixed 0" at bounding box center [436, 130] width 100 height 9
type input "15"
click at [387, 214] on div "Name: Tanu Membership: No Active Membership Total Visits: Card on file: 0 Last …" at bounding box center [442, 162] width 170 height 273
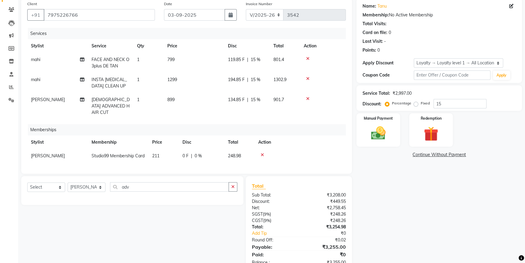
scroll to position [69, 0]
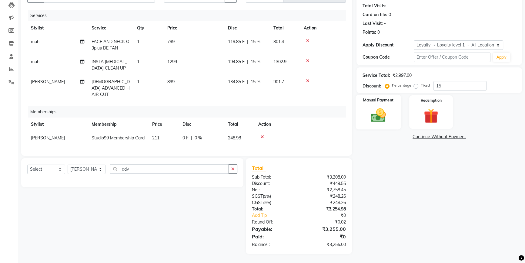
click at [375, 118] on img at bounding box center [378, 114] width 25 height 17
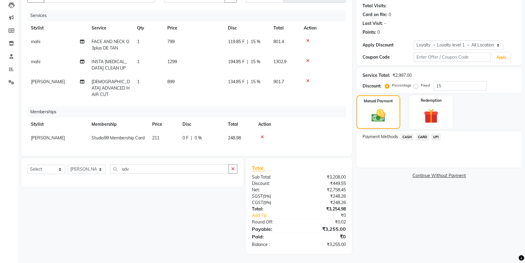
click at [439, 133] on span "UPI" at bounding box center [436, 136] width 9 height 7
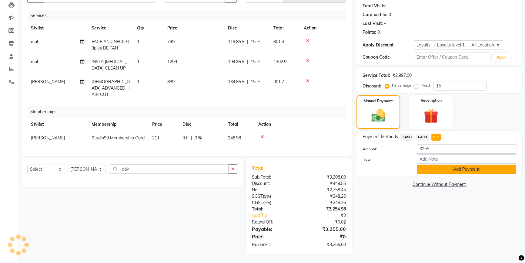
click at [444, 167] on button "Add Payment" at bounding box center [466, 168] width 99 height 9
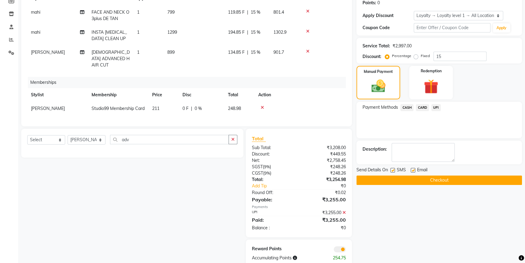
scroll to position [112, 0]
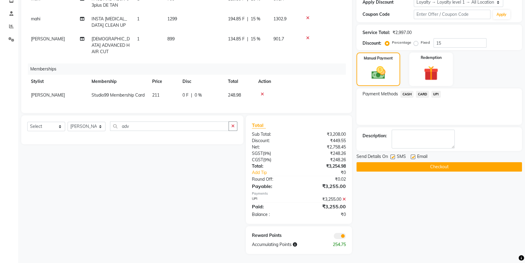
click at [343, 198] on icon at bounding box center [344, 199] width 3 height 4
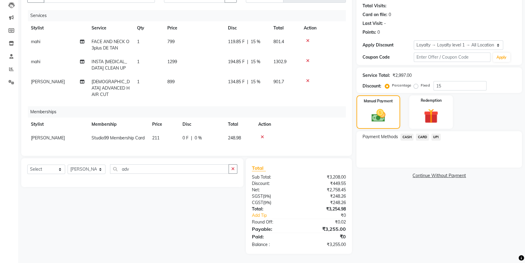
click at [437, 133] on span "UPI" at bounding box center [436, 136] width 9 height 7
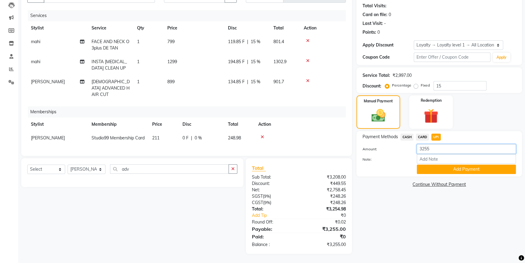
drag, startPoint x: 433, startPoint y: 143, endPoint x: 400, endPoint y: 143, distance: 33.1
click at [400, 144] on div "Amount: 3255" at bounding box center [439, 149] width 163 height 10
type input "2000"
click at [472, 166] on button "Add Payment" at bounding box center [466, 168] width 99 height 9
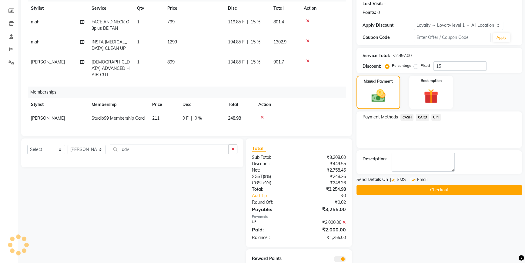
scroll to position [112, 0]
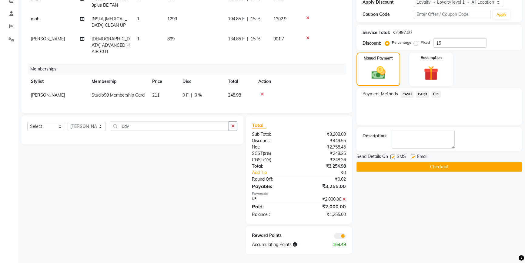
click at [430, 164] on button "Checkout" at bounding box center [440, 166] width 166 height 9
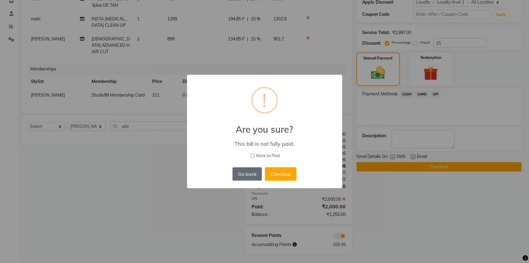
click at [249, 177] on button "Go back" at bounding box center [247, 173] width 29 height 13
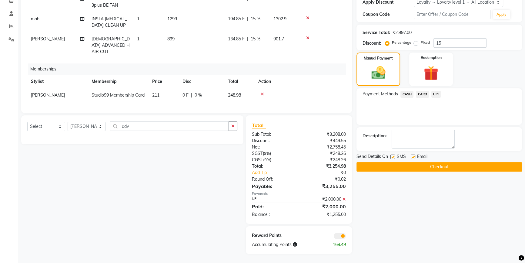
click at [436, 91] on span "UPI" at bounding box center [436, 94] width 9 height 7
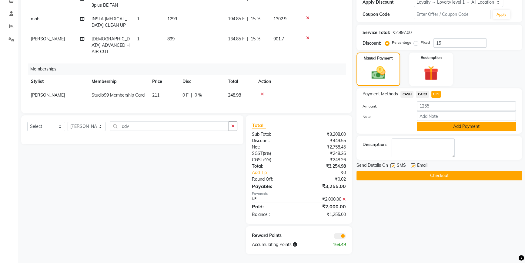
click at [438, 123] on button "Add Payment" at bounding box center [466, 126] width 99 height 9
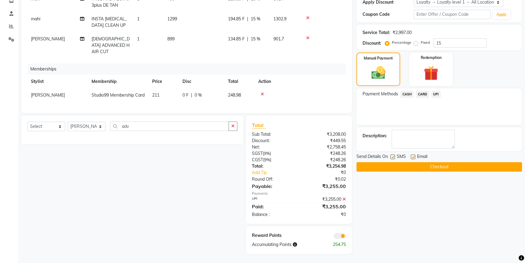
click at [432, 162] on button "Checkout" at bounding box center [440, 166] width 166 height 9
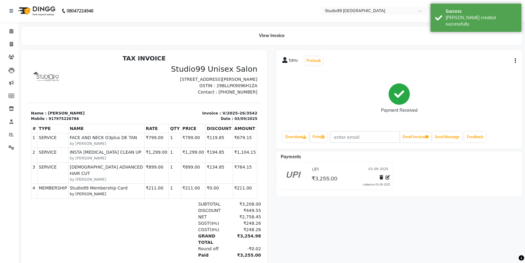
scroll to position [5, 0]
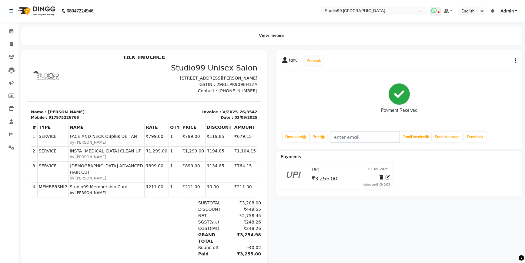
click at [440, 11] on icon at bounding box center [439, 12] width 2 height 3
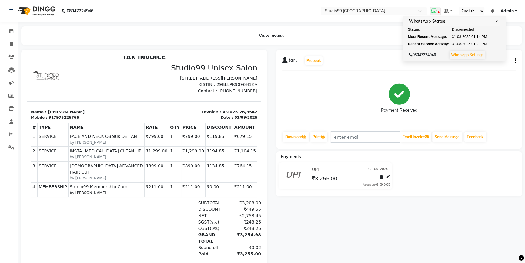
click at [475, 54] on link "Whatsapp Settings" at bounding box center [467, 54] width 32 height 5
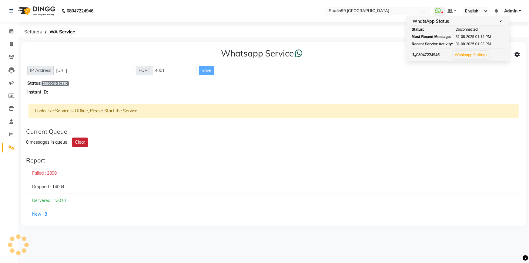
click at [78, 142] on button "Clear" at bounding box center [80, 141] width 16 height 9
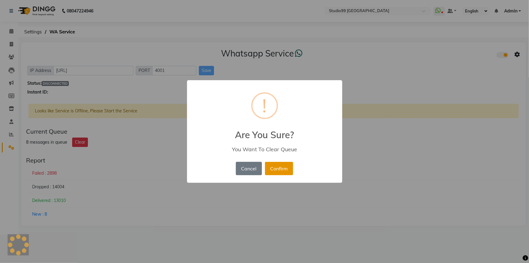
click at [279, 172] on button "Confirm" at bounding box center [279, 168] width 28 height 13
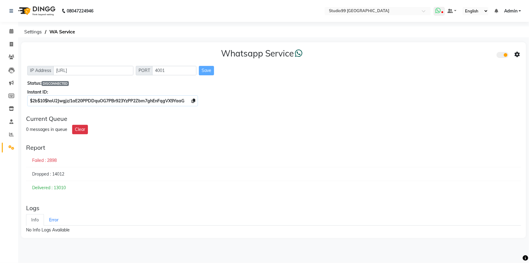
click at [442, 11] on span at bounding box center [439, 11] width 11 height 8
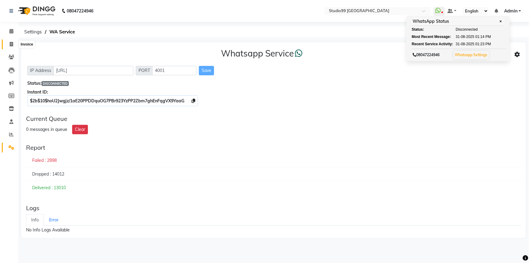
click at [11, 46] on icon at bounding box center [11, 44] width 3 height 5
select select "6042"
select select "service"
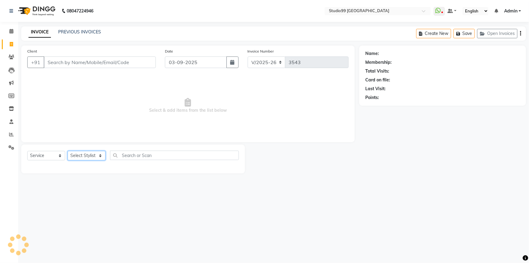
click at [89, 155] on select "Select Stylist" at bounding box center [87, 155] width 38 height 9
select select "52201"
click at [68, 151] on select "Select Stylist Admin AKSHAY [PERSON_NAME] mahi [PERSON_NAME] [PERSON_NAME] [PER…" at bounding box center [87, 155] width 38 height 9
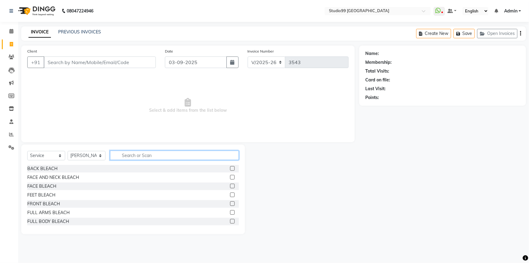
click at [148, 156] on input "text" at bounding box center [174, 154] width 129 height 9
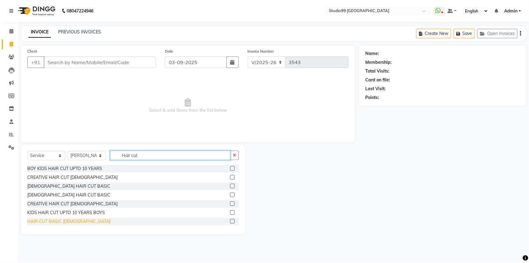
type input "Hair cut"
click at [64, 221] on div "HAIR CUT BASIC [DEMOGRAPHIC_DATA]" at bounding box center [68, 221] width 83 height 6
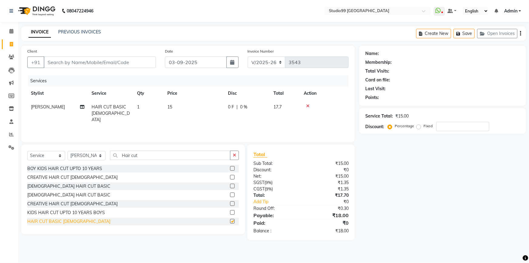
checkbox input "false"
drag, startPoint x: 140, startPoint y: 154, endPoint x: 99, endPoint y: 154, distance: 41.0
click at [100, 154] on div "Select Service Product Membership Package Voucher Prepaid Gift Card Select Styl…" at bounding box center [133, 157] width 212 height 14
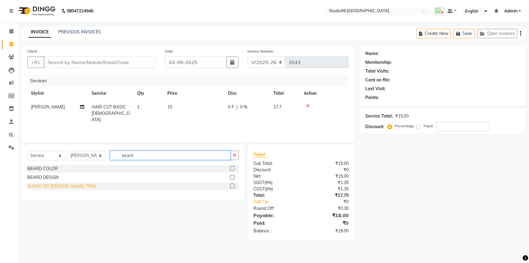
type input "beard"
click at [57, 187] on div "SHAVE OR [PERSON_NAME] TRIM" at bounding box center [61, 186] width 69 height 6
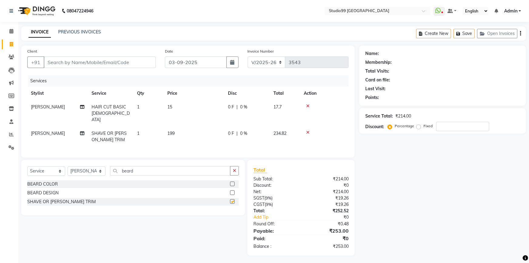
checkbox input "false"
click at [173, 109] on td "15" at bounding box center [194, 113] width 61 height 26
select select "52201"
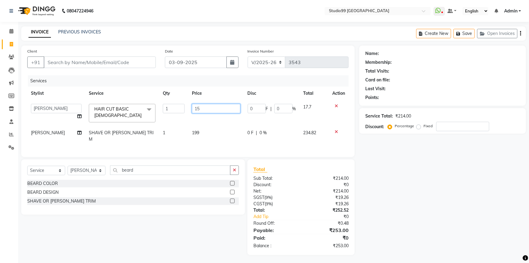
drag, startPoint x: 204, startPoint y: 107, endPoint x: 175, endPoint y: 107, distance: 29.1
click at [175, 107] on tr "Admin AKSHAY AMARJIT Dina GOUTAM Gulshan mahi Nobil Hasan Rafeeq Raj Rima Dey S…" at bounding box center [188, 113] width 322 height 26
type input "249"
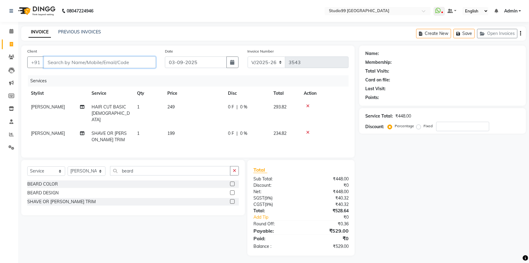
click at [116, 64] on input "Client" at bounding box center [100, 62] width 112 height 12
type input "9"
type input "0"
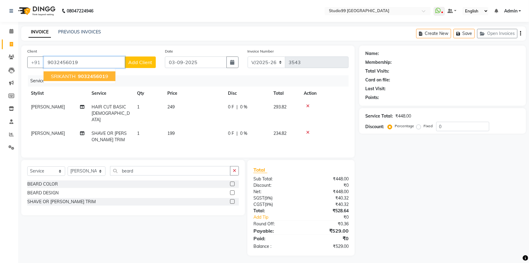
type input "9032456019"
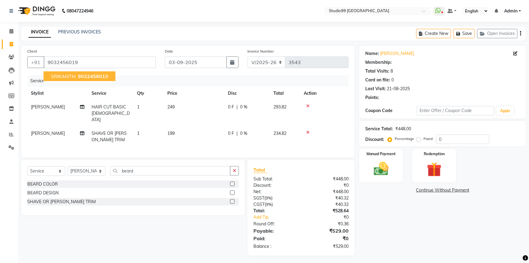
select select "2: Object"
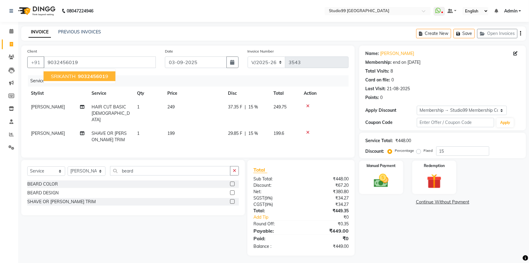
click at [83, 76] on span "903245601" at bounding box center [91, 76] width 27 height 6
type input "0"
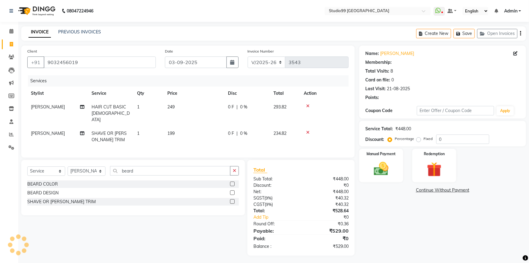
select select "2: Object"
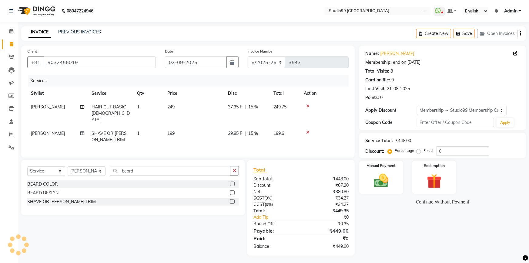
type input "15"
click at [391, 188] on img at bounding box center [381, 181] width 25 height 18
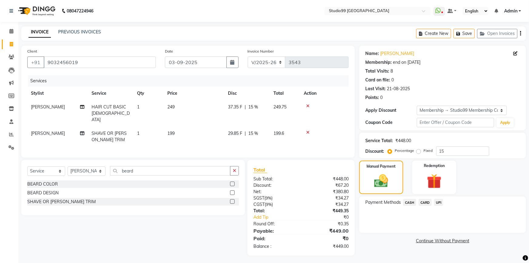
click at [425, 200] on span "CARD" at bounding box center [425, 202] width 13 height 7
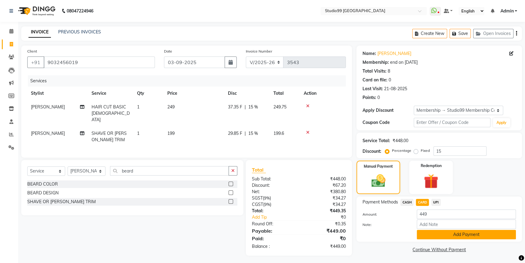
click at [455, 234] on button "Add Payment" at bounding box center [466, 234] width 99 height 9
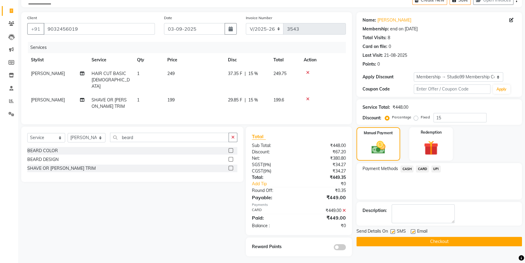
scroll to position [34, 0]
click at [457, 239] on button "Checkout" at bounding box center [440, 240] width 166 height 9
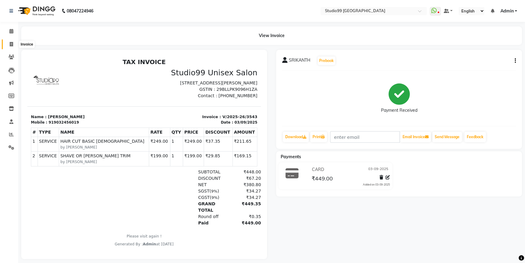
drag, startPoint x: 12, startPoint y: 43, endPoint x: 15, endPoint y: 46, distance: 4.7
click at [12, 43] on icon at bounding box center [11, 44] width 3 height 5
select select "service"
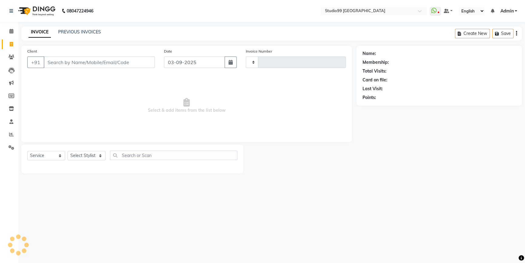
type input "3544"
select select "6042"
click at [93, 156] on select "Select Stylist Admin AKSHAY [PERSON_NAME] mahi [PERSON_NAME] [PERSON_NAME] [PER…" at bounding box center [87, 155] width 38 height 9
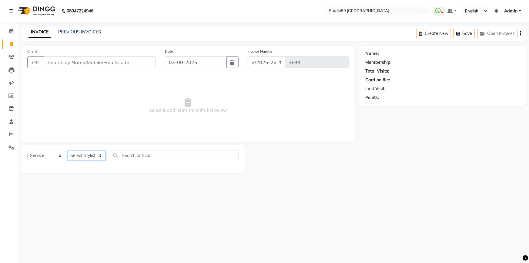
select select "43361"
click at [68, 151] on select "Select Stylist Admin AKSHAY [PERSON_NAME] mahi [PERSON_NAME] [PERSON_NAME] [PER…" at bounding box center [87, 155] width 38 height 9
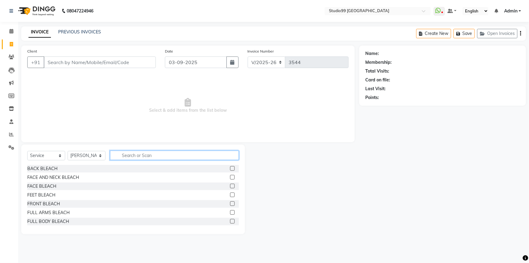
click at [140, 155] on input "text" at bounding box center [174, 154] width 129 height 9
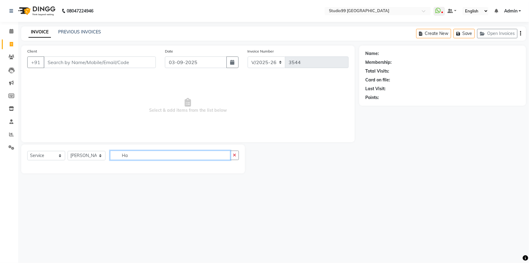
type input "H"
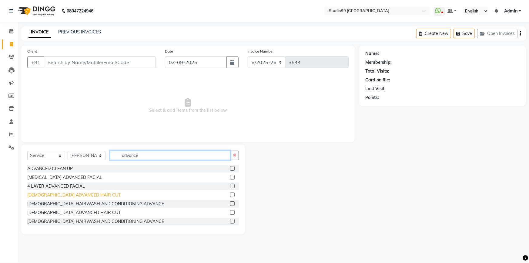
type input "advance"
click at [48, 197] on div "[DEMOGRAPHIC_DATA] ADVANCED HAIR CUT" at bounding box center [73, 195] width 93 height 6
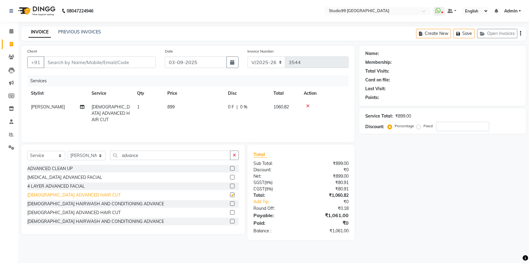
checkbox input "false"
click at [112, 61] on input "Client" at bounding box center [100, 62] width 112 height 12
type input "8"
type input "0"
type input "8105705727"
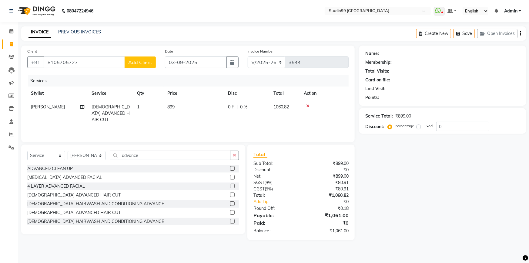
click at [147, 66] on button "Add Client" at bounding box center [140, 62] width 31 height 12
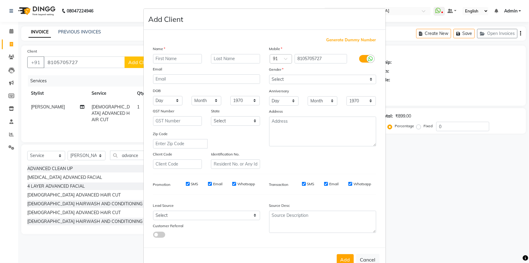
click at [176, 59] on input "text" at bounding box center [177, 58] width 49 height 9
type input "Miss"
type input "Monika"
click at [307, 80] on select "Select Male Female Other Prefer Not To Say" at bounding box center [322, 79] width 107 height 9
select select "female"
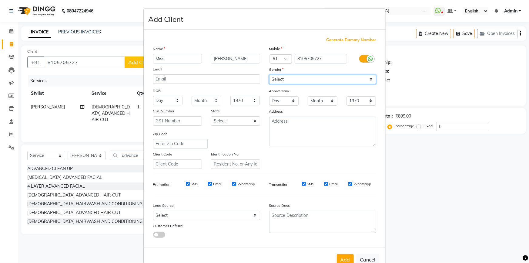
click at [269, 75] on select "Select Male Female Other Prefer Not To Say" at bounding box center [322, 79] width 107 height 9
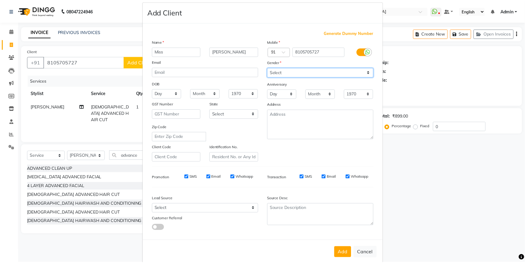
scroll to position [19, 0]
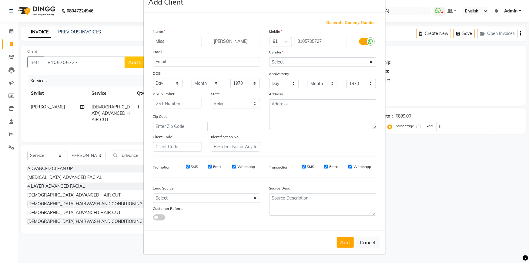
click at [339, 242] on button "Add" at bounding box center [345, 242] width 17 height 11
select select
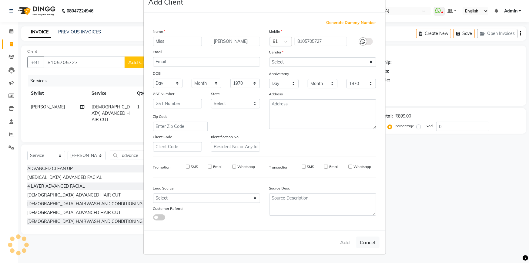
select select
checkbox input "false"
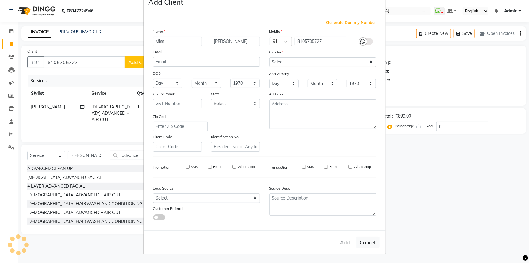
checkbox input "false"
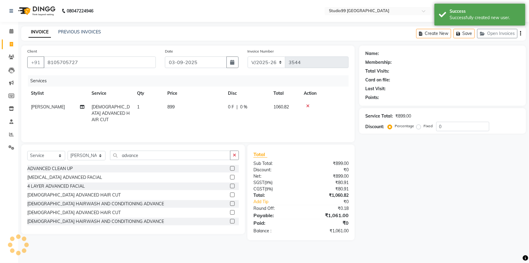
select select "1: Object"
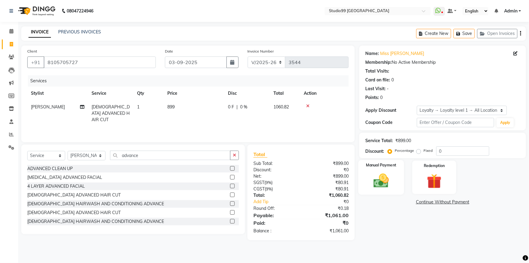
click at [378, 183] on img at bounding box center [381, 181] width 25 height 18
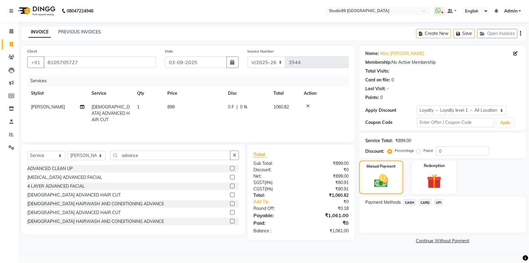
click at [423, 203] on span "CARD" at bounding box center [425, 202] width 13 height 7
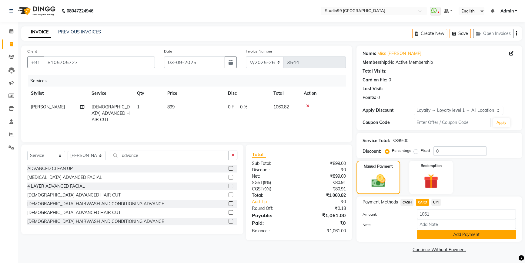
click at [463, 234] on button "Add Payment" at bounding box center [466, 234] width 99 height 9
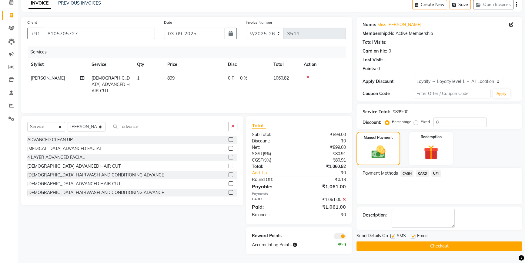
scroll to position [29, 0]
click at [437, 244] on button "Checkout" at bounding box center [440, 245] width 166 height 9
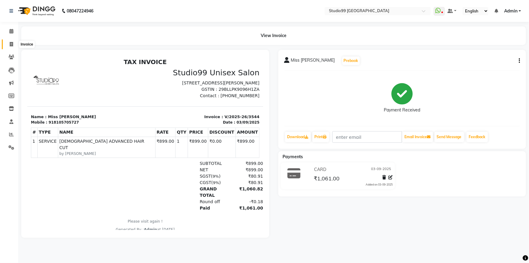
click at [10, 46] on icon at bounding box center [11, 44] width 3 height 5
select select "service"
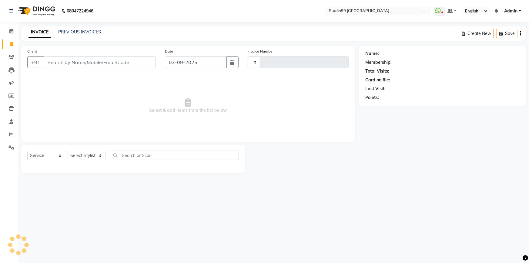
type input "3545"
select select "6042"
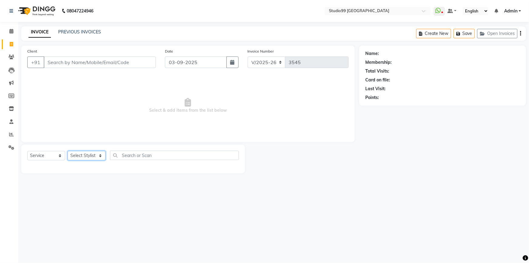
click at [90, 153] on select "Select Stylist" at bounding box center [87, 155] width 38 height 9
select select "52201"
click at [68, 151] on select "Select Stylist Admin AKSHAY [PERSON_NAME] mahi [PERSON_NAME] [PERSON_NAME] [PER…" at bounding box center [87, 155] width 38 height 9
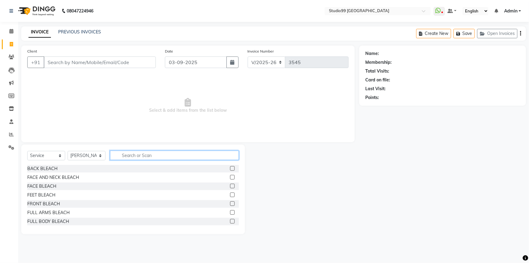
click at [163, 154] on input "text" at bounding box center [174, 154] width 129 height 9
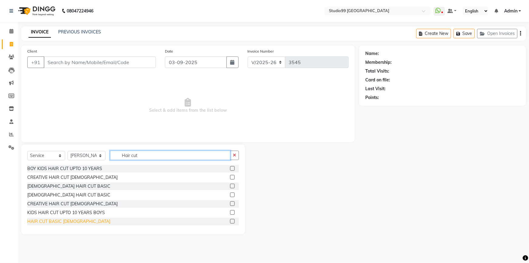
type input "Hair cut"
click at [51, 221] on div "HAIR CUT BASIC [DEMOGRAPHIC_DATA]" at bounding box center [68, 221] width 83 height 6
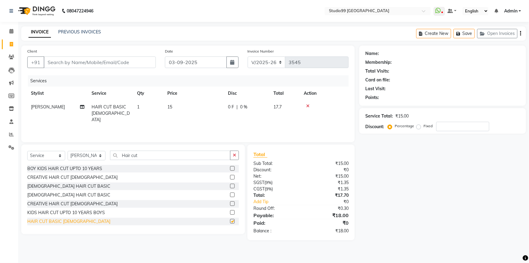
checkbox input "false"
drag, startPoint x: 144, startPoint y: 157, endPoint x: 115, endPoint y: 157, distance: 29.1
click at [115, 157] on input "Hair cut" at bounding box center [170, 154] width 120 height 9
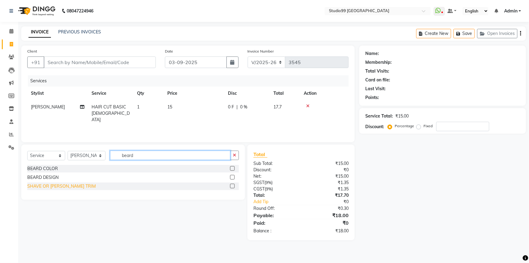
type input "beard"
click at [57, 187] on div "SHAVE OR [PERSON_NAME] TRIM" at bounding box center [61, 186] width 69 height 6
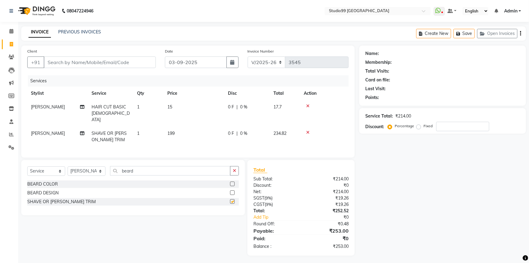
checkbox input "false"
click at [176, 107] on td "15" at bounding box center [194, 113] width 61 height 26
select select "52201"
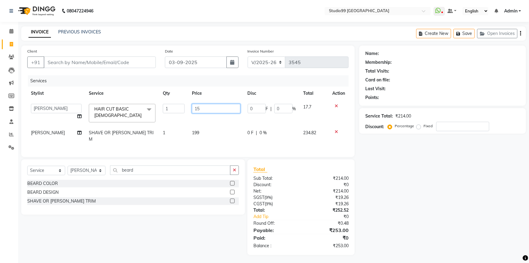
drag, startPoint x: 206, startPoint y: 108, endPoint x: 185, endPoint y: 109, distance: 21.0
click at [185, 109] on tr "Admin AKSHAY AMARJIT Dina GOUTAM Gulshan mahi Nobil Hasan Rafeeq Raj Rima Dey S…" at bounding box center [188, 113] width 322 height 26
type input "249"
click at [116, 60] on input "Client" at bounding box center [100, 62] width 112 height 12
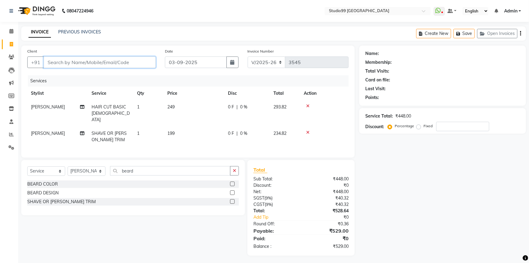
type input "9"
type input "0"
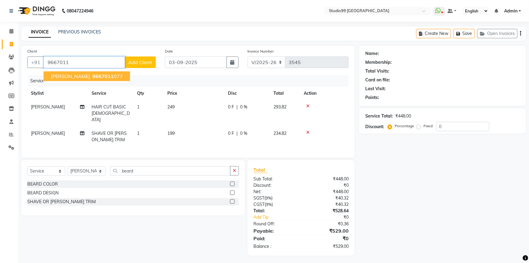
click at [113, 73] on span "9667011" at bounding box center [103, 76] width 21 height 6
type input "9667011077"
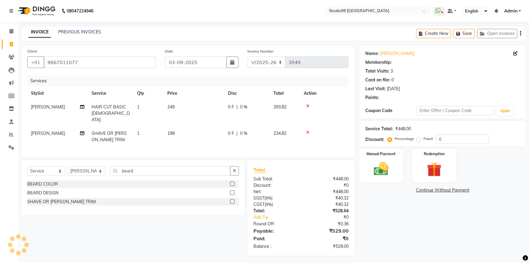
select select "1: Object"
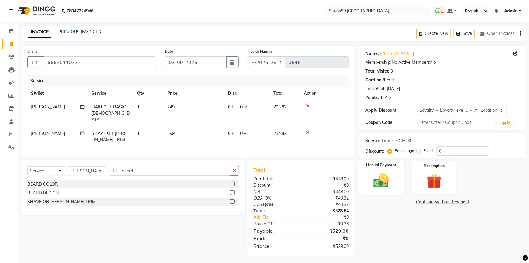
click at [386, 174] on img at bounding box center [381, 181] width 25 height 18
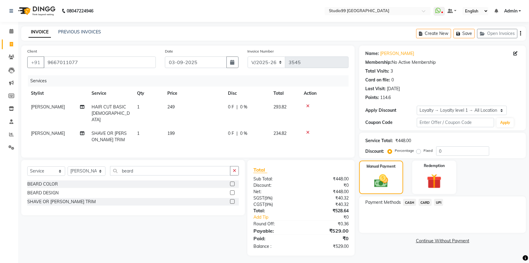
click at [438, 201] on span "UPI" at bounding box center [438, 202] width 9 height 7
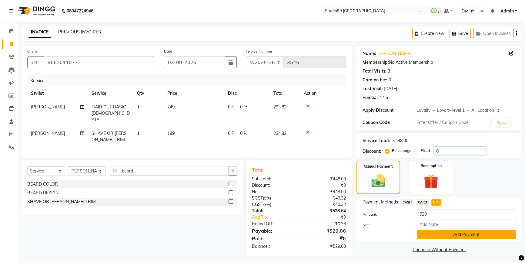
click at [442, 234] on button "Add Payment" at bounding box center [466, 234] width 99 height 9
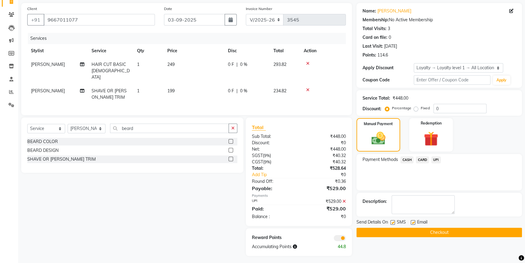
scroll to position [42, 0]
click at [452, 235] on button "Checkout" at bounding box center [440, 232] width 166 height 9
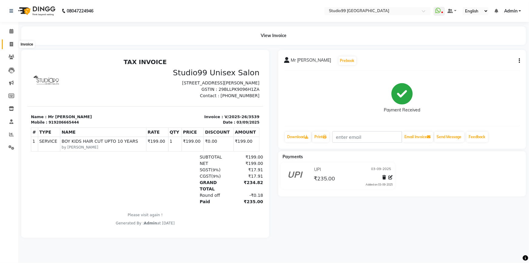
click at [12, 43] on icon at bounding box center [11, 44] width 3 height 5
select select "6042"
select select "service"
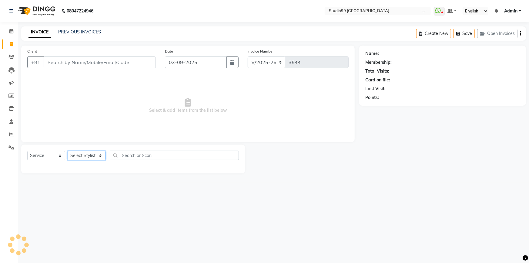
click at [82, 155] on select "Select Stylist" at bounding box center [87, 155] width 38 height 9
select select "58534"
click at [68, 151] on select "Select Stylist Admin AKSHAY [PERSON_NAME] mahi [PERSON_NAME] [PERSON_NAME] [PER…" at bounding box center [87, 155] width 38 height 9
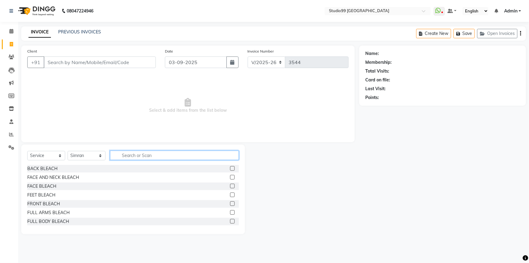
click at [150, 156] on input "text" at bounding box center [174, 154] width 129 height 9
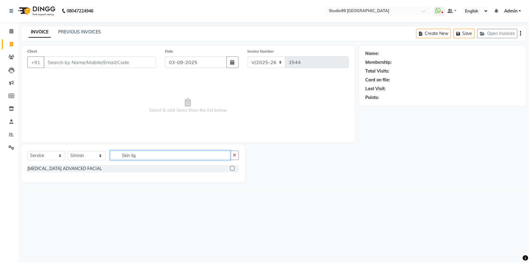
type input "Skin lig"
click at [232, 168] on label at bounding box center [232, 168] width 5 height 5
click at [232, 168] on input "checkbox" at bounding box center [232, 169] width 4 height 4
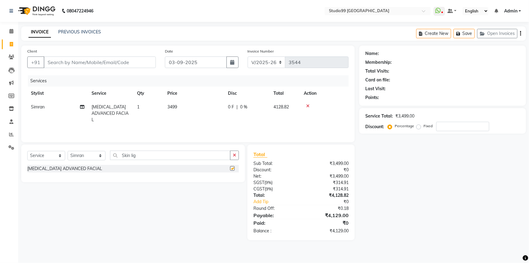
checkbox input "false"
drag, startPoint x: 154, startPoint y: 158, endPoint x: 110, endPoint y: 154, distance: 44.5
click at [111, 154] on input "Skin lig" at bounding box center [170, 154] width 120 height 9
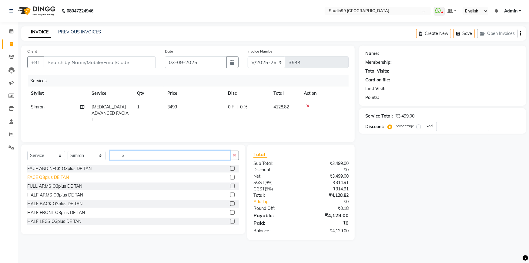
type input "3"
click at [60, 178] on div "FACE O3plus DE TAN" at bounding box center [48, 177] width 42 height 6
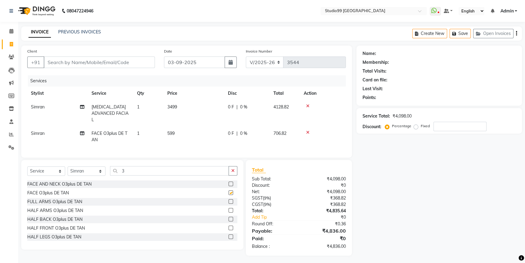
checkbox input "false"
drag, startPoint x: 122, startPoint y: 175, endPoint x: 113, endPoint y: 175, distance: 8.8
click at [113, 175] on input "3" at bounding box center [169, 170] width 119 height 9
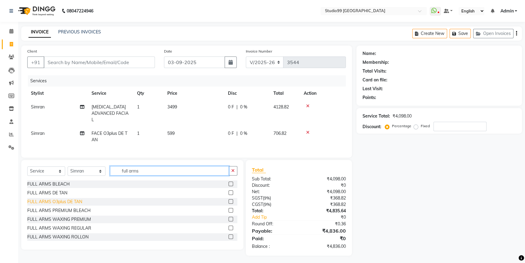
type input "full arms"
click at [56, 205] on div "FULL ARMS O3plus DE TAN" at bounding box center [54, 201] width 55 height 6
checkbox input "false"
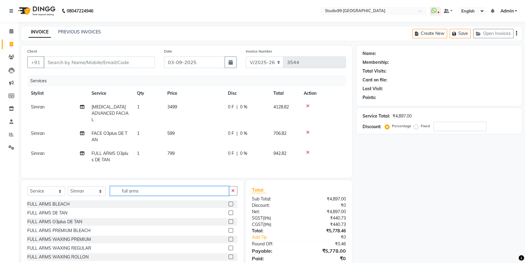
drag, startPoint x: 147, startPoint y: 194, endPoint x: 106, endPoint y: 194, distance: 40.6
click at [106, 194] on div "Select Service Product Membership Package Voucher Prepaid Gift Card Select Styl…" at bounding box center [132, 193] width 210 height 14
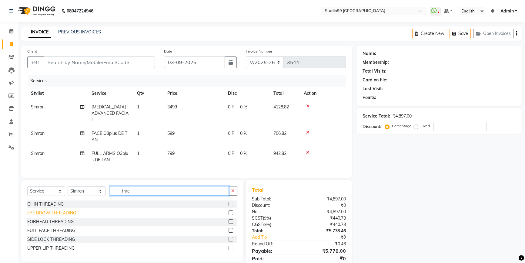
type input "thre"
click at [42, 216] on div "EYE BROW THREADING" at bounding box center [51, 213] width 49 height 6
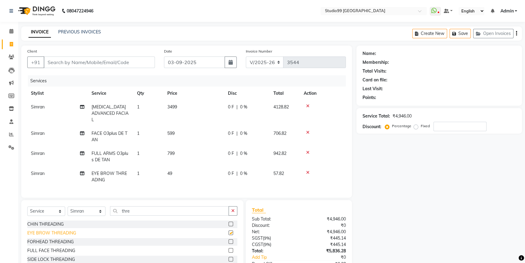
checkbox input "false"
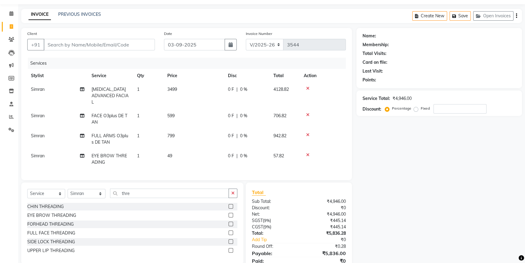
scroll to position [27, 0]
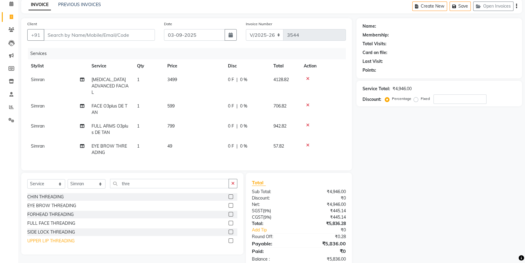
click at [57, 244] on div "UPPER LIP THREADING" at bounding box center [50, 241] width 47 height 6
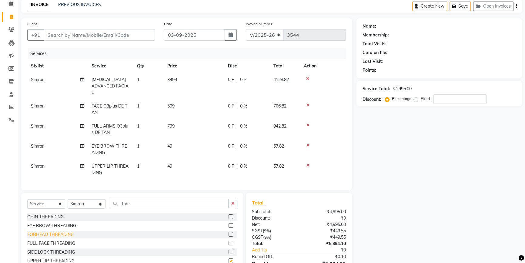
checkbox input "false"
